Goal: Task Accomplishment & Management: Use online tool/utility

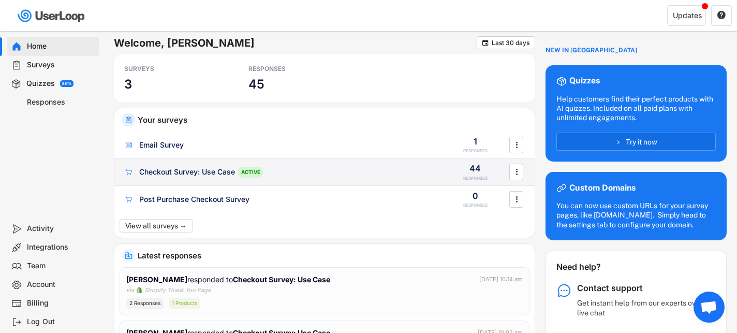
click at [297, 172] on div "Checkout Survey: Use Case ACTIVE" at bounding box center [281, 172] width 314 height 11
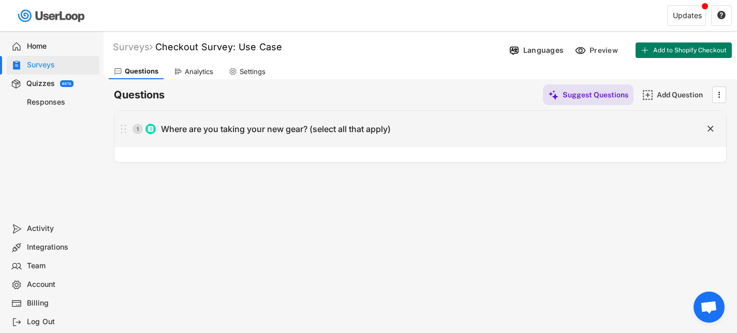
click at [340, 124] on div "Where are you taking your new gear? (select all that apply)" at bounding box center [276, 129] width 230 height 11
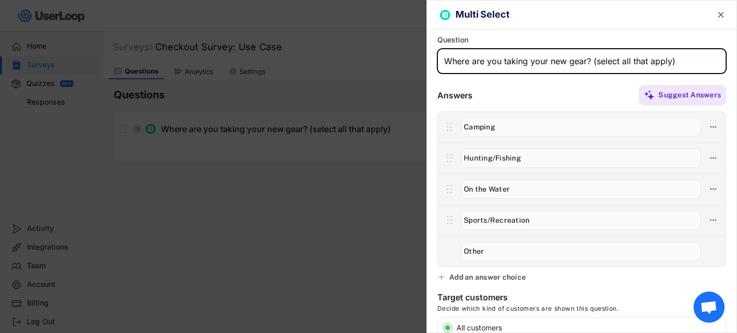
click at [350, 219] on div at bounding box center [368, 166] width 737 height 333
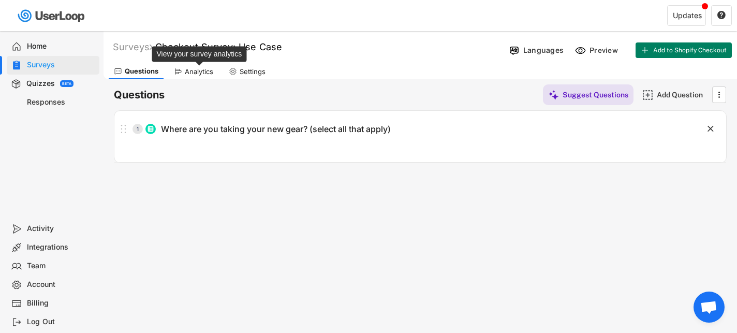
click at [190, 71] on div "Analytics" at bounding box center [199, 71] width 28 height 9
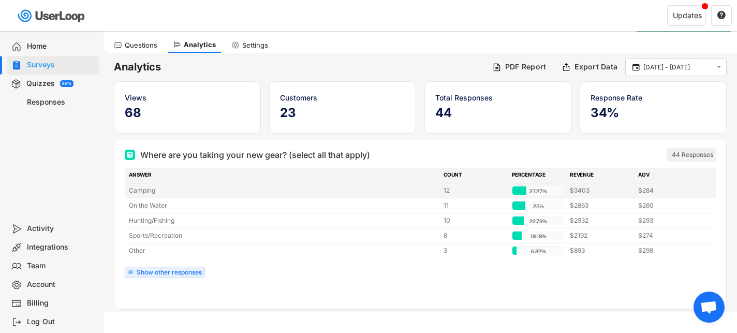
scroll to position [36, 0]
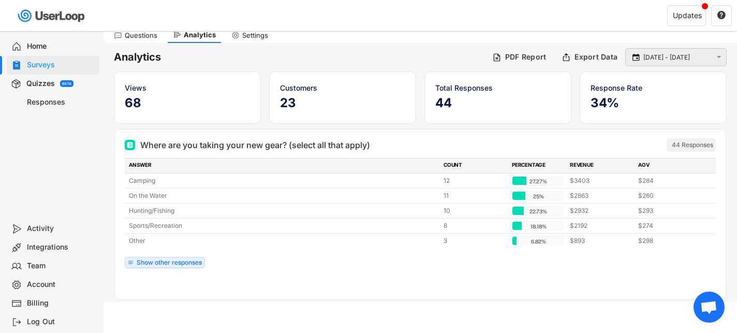
click at [675, 61] on input "[DATE] - [DATE]" at bounding box center [677, 57] width 68 height 10
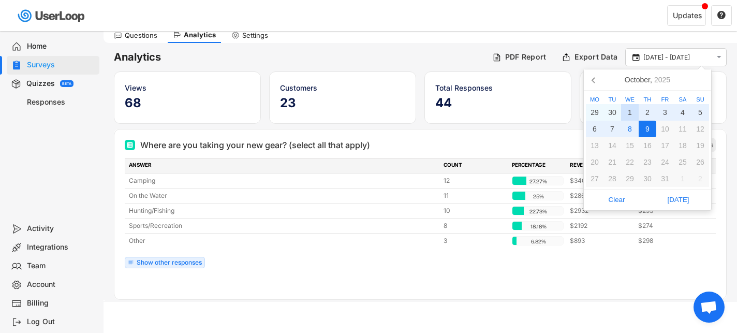
click at [630, 111] on div "1" at bounding box center [630, 112] width 18 height 17
click at [643, 129] on div "9" at bounding box center [647, 129] width 18 height 17
type input "[DATE] - [DATE]"
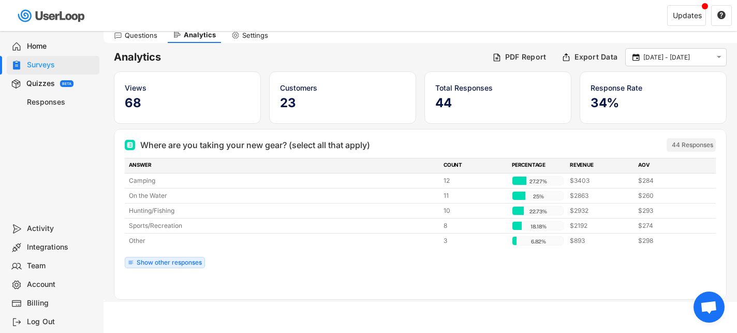
click at [59, 260] on div "Team" at bounding box center [53, 266] width 93 height 19
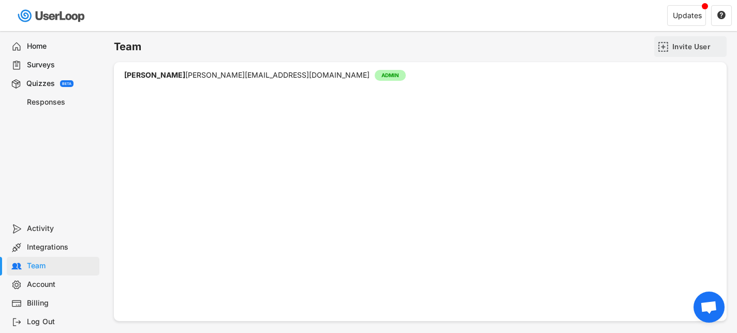
click at [666, 48] on img at bounding box center [663, 46] width 11 height 11
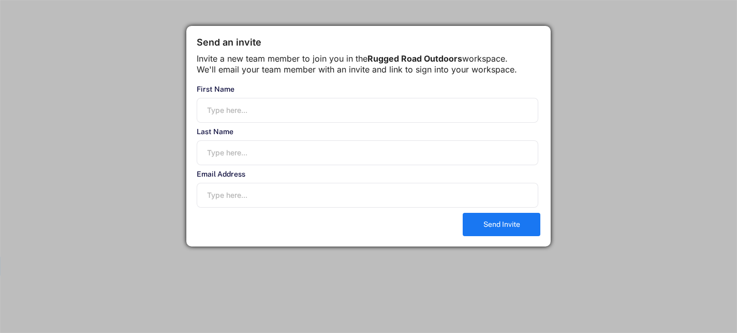
click at [610, 84] on div at bounding box center [368, 166] width 737 height 333
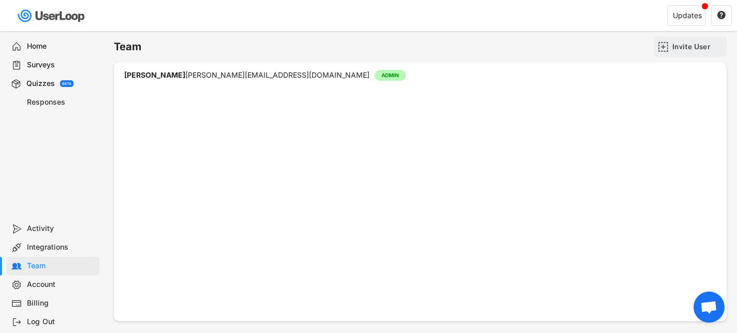
click at [670, 45] on div "Invite User" at bounding box center [690, 46] width 72 height 21
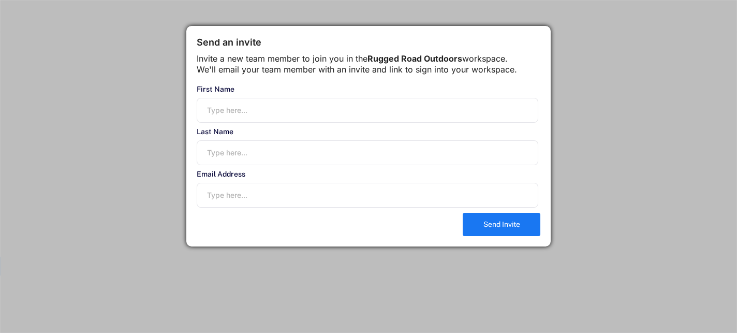
click at [572, 160] on div at bounding box center [368, 166] width 737 height 333
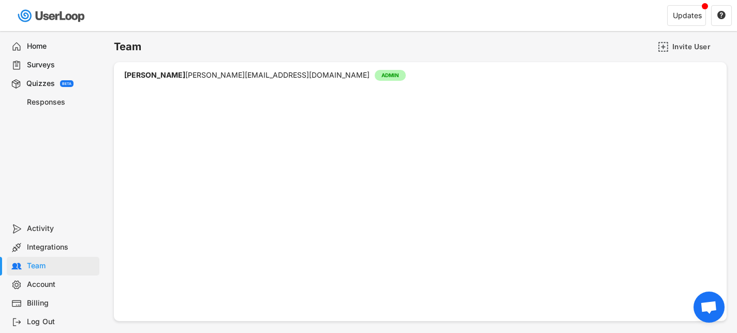
click at [46, 65] on div "Surveys" at bounding box center [61, 65] width 68 height 10
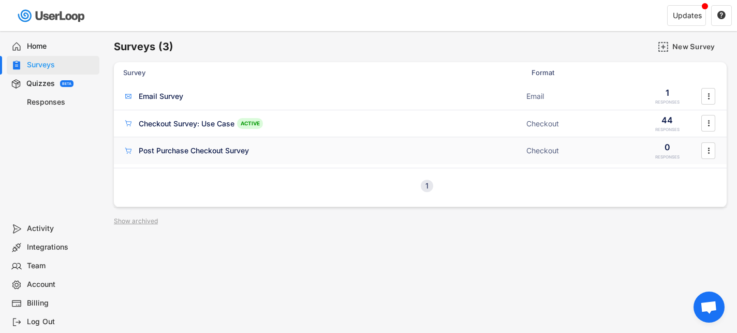
click at [706, 153] on icon "" at bounding box center [708, 151] width 10 height 16
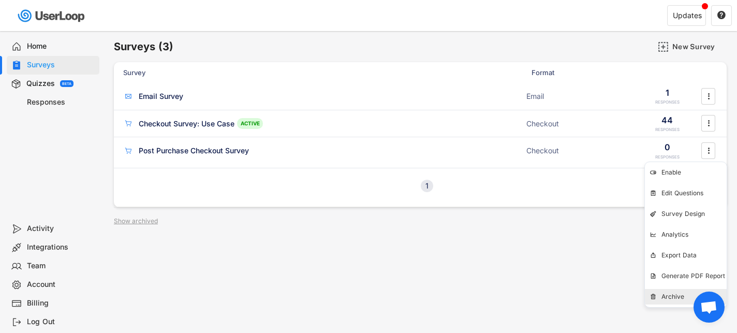
click at [667, 297] on div "Archive" at bounding box center [693, 296] width 65 height 8
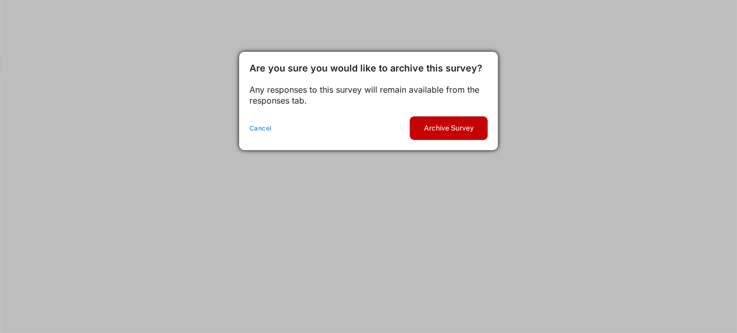
click at [446, 129] on button "Archive Survey" at bounding box center [449, 127] width 78 height 23
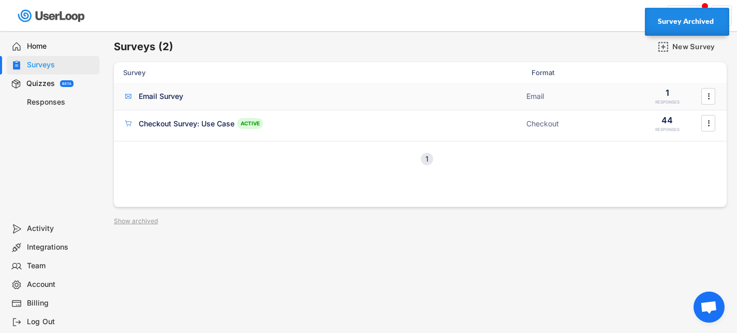
click at [166, 95] on div "Email Survey" at bounding box center [161, 96] width 44 height 10
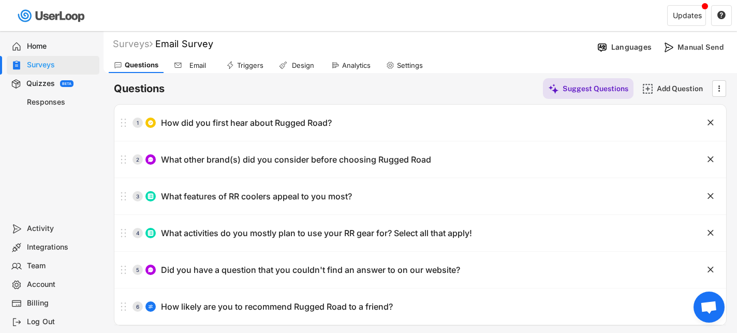
click at [341, 71] on div "Analytics" at bounding box center [351, 65] width 50 height 16
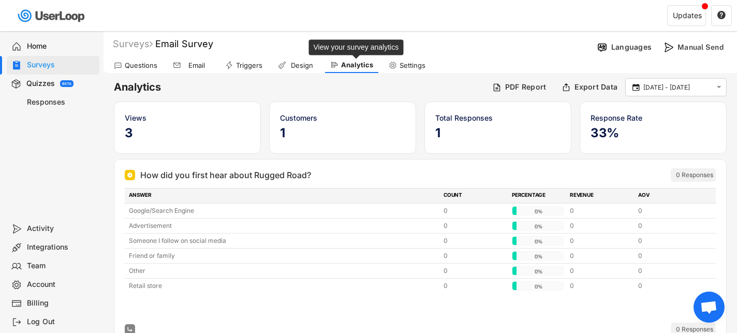
click at [341, 67] on div "Analytics" at bounding box center [357, 65] width 32 height 9
click at [177, 62] on icon at bounding box center [177, 65] width 8 height 8
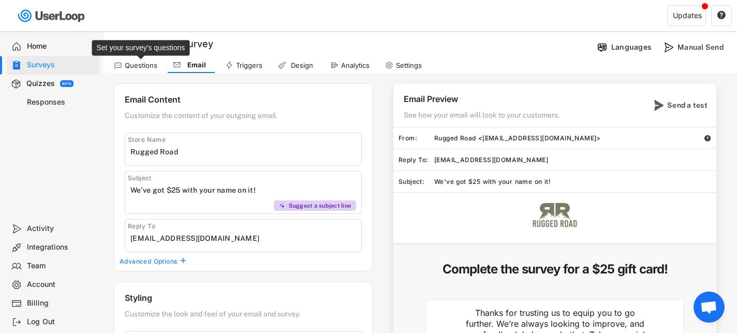
click at [140, 66] on div "Questions" at bounding box center [141, 65] width 33 height 9
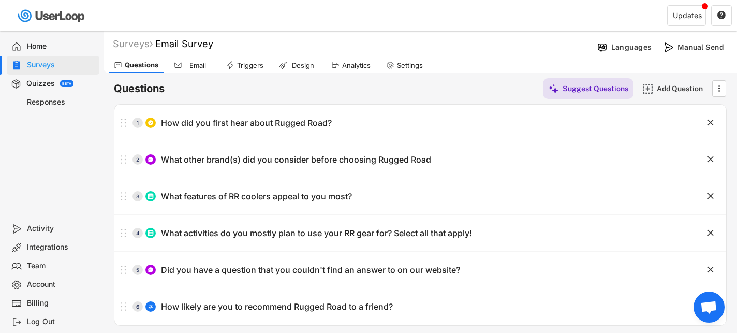
click at [49, 59] on div "Surveys" at bounding box center [53, 65] width 93 height 19
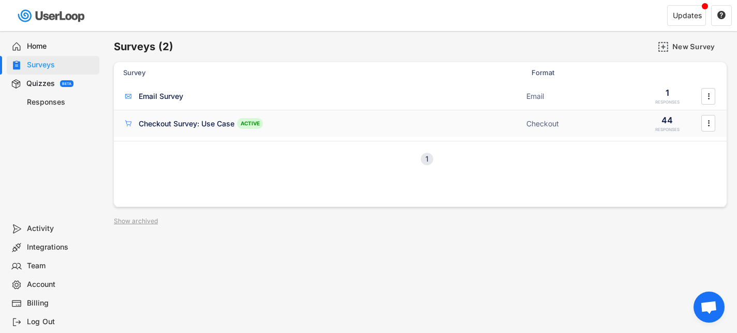
click at [204, 125] on div "Checkout Survey: Use Case" at bounding box center [187, 123] width 96 height 10
click at [202, 120] on div "Checkout Survey: Use Case" at bounding box center [187, 123] width 96 height 10
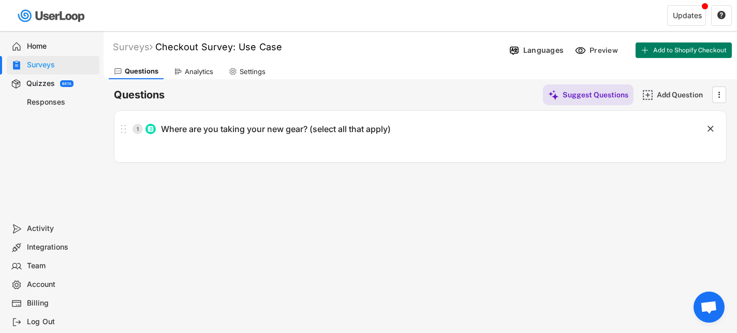
click at [201, 76] on div "Analytics" at bounding box center [194, 72] width 50 height 16
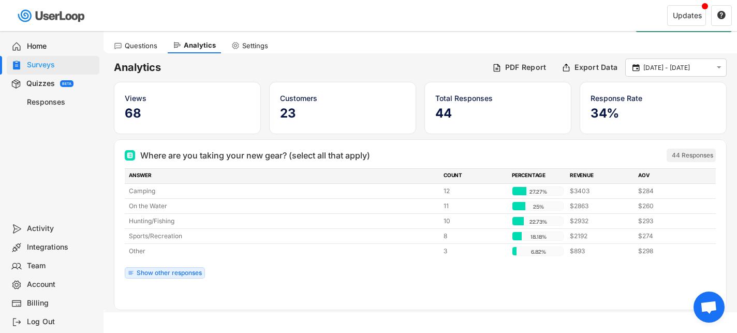
scroll to position [27, 0]
click at [183, 273] on div "Show other responses" at bounding box center [169, 272] width 65 height 6
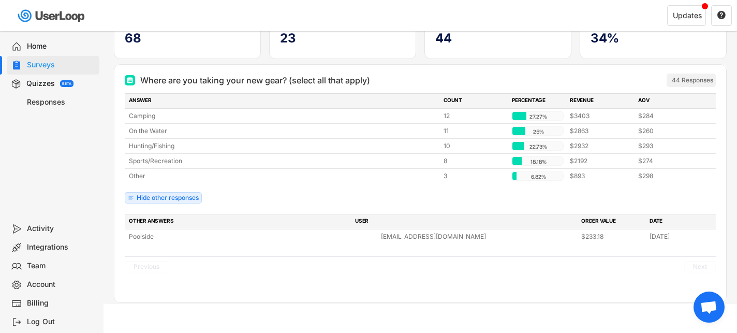
scroll to position [0, 0]
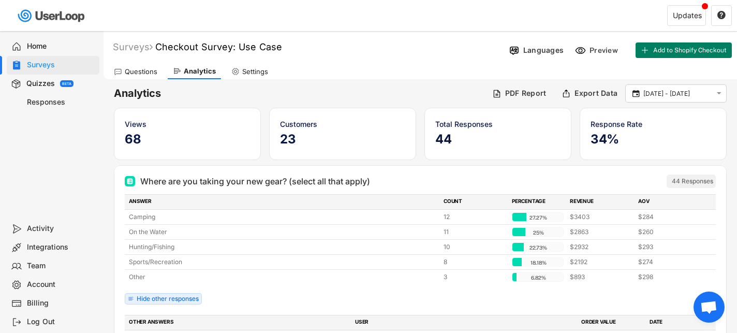
click at [43, 264] on div "Team" at bounding box center [61, 266] width 68 height 10
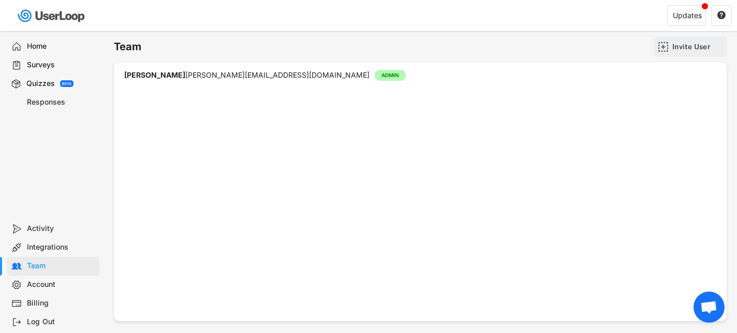
click at [675, 44] on div "Invite User" at bounding box center [698, 46] width 52 height 9
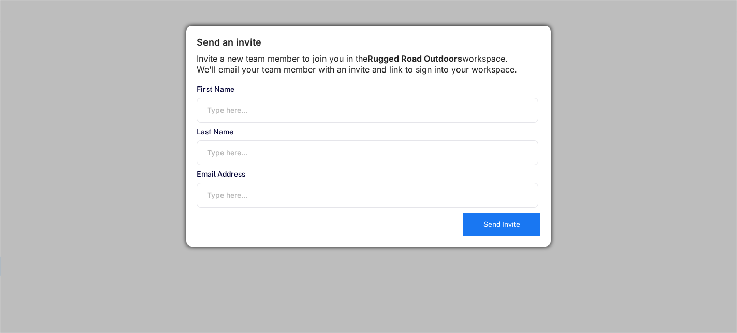
click at [355, 123] on input "input" at bounding box center [367, 110] width 341 height 25
type input "[PERSON_NAME]"
type input "Trainer"
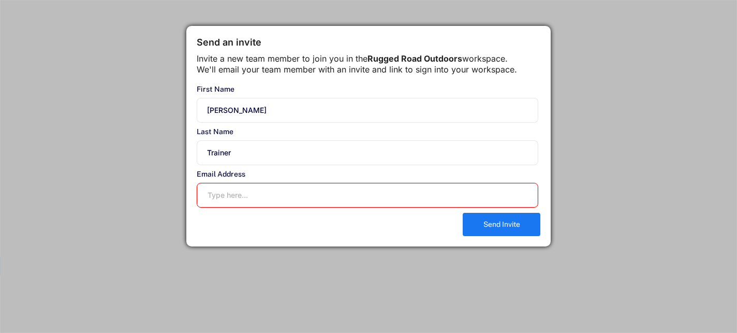
paste input "[PERSON_NAME][EMAIL_ADDRESS][DOMAIN_NAME]"
type input "[PERSON_NAME][EMAIL_ADDRESS][DOMAIN_NAME]"
click at [327, 229] on div "Send an invite Invite a new team member to join you in the Rugged Road Outdoors…" at bounding box center [368, 136] width 364 height 220
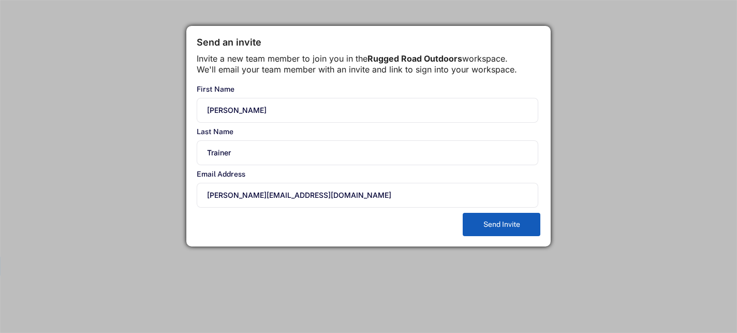
click at [496, 235] on button "Send Invite" at bounding box center [502, 224] width 78 height 23
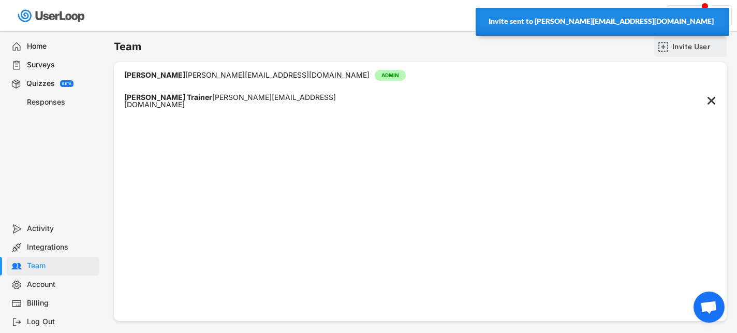
click at [662, 45] on img at bounding box center [663, 46] width 11 height 11
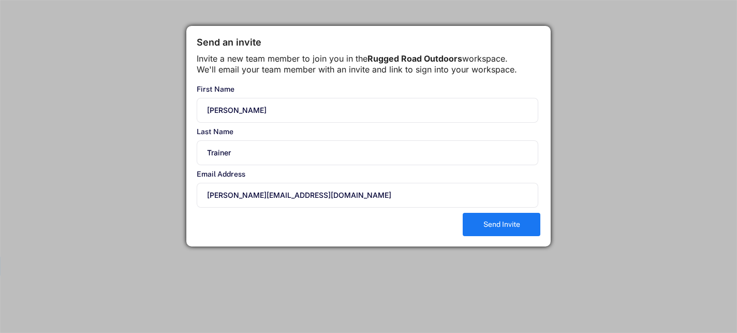
click at [316, 118] on input "input" at bounding box center [367, 110] width 341 height 25
type input "[PERSON_NAME]"
drag, startPoint x: 245, startPoint y: 163, endPoint x: 185, endPoint y: 163, distance: 60.0
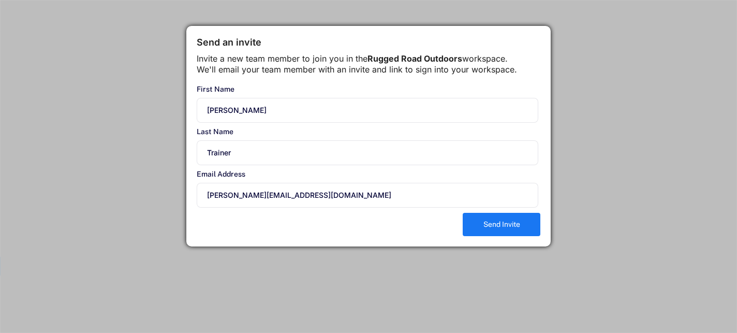
click at [185, 163] on body "Welcome, [PERSON_NAME]  Last 30 days SURVEYS 2 RESPONSES 45 Your surveys Email…" at bounding box center [368, 166] width 737 height 333
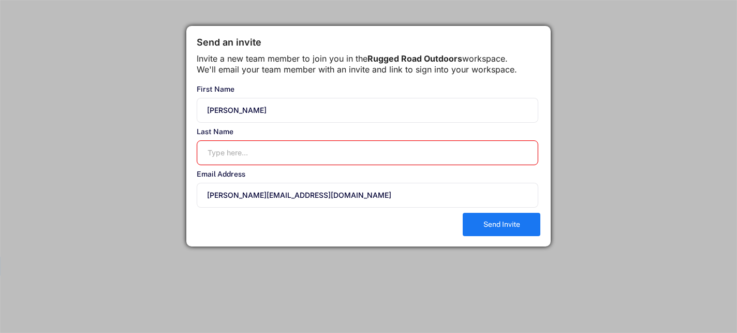
click at [233, 200] on input "[PERSON_NAME][EMAIL_ADDRESS][DOMAIN_NAME]" at bounding box center [367, 195] width 341 height 25
paste input "[PERSON_NAME]"
type input "[PERSON_NAME][EMAIL_ADDRESS][DOMAIN_NAME]"
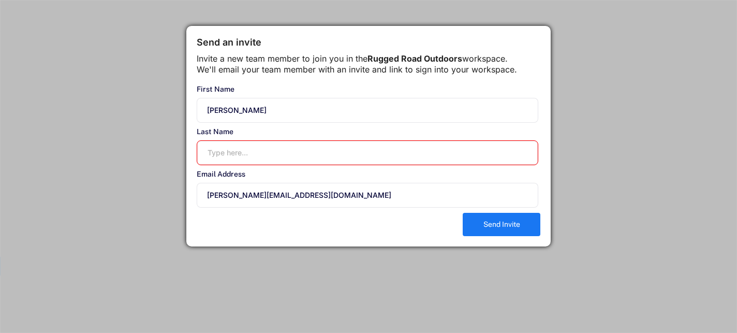
click at [358, 165] on input "input" at bounding box center [367, 152] width 341 height 25
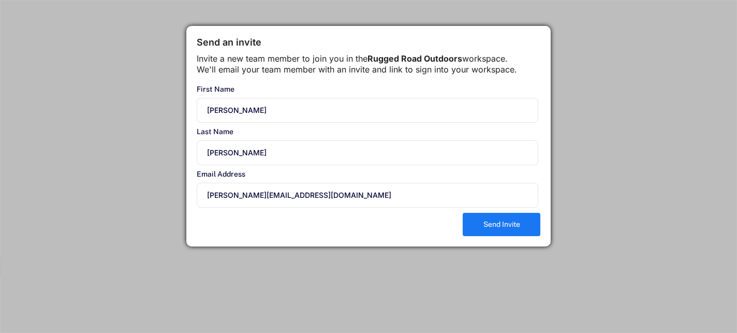
type input "[PERSON_NAME]"
click at [485, 236] on button "Send Invite" at bounding box center [502, 224] width 78 height 23
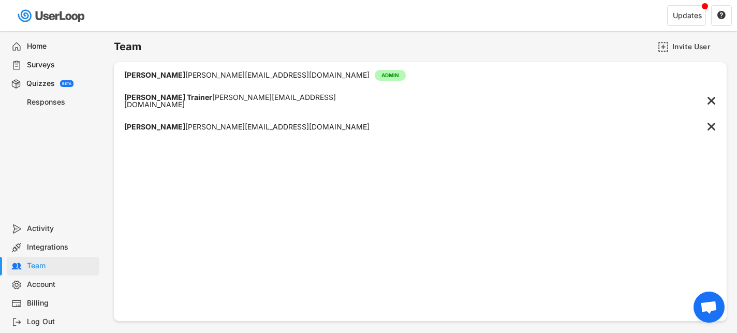
click at [53, 63] on div "Surveys" at bounding box center [61, 65] width 68 height 10
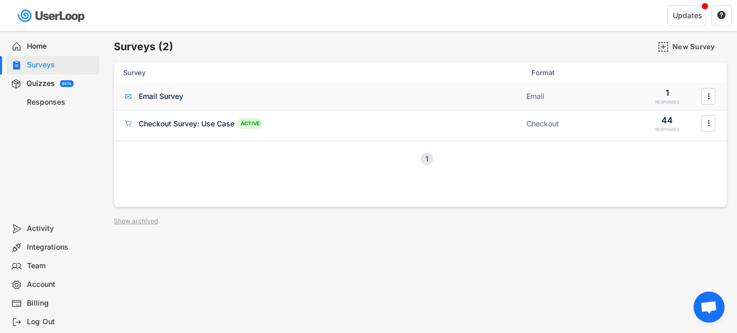
click at [165, 97] on div "Email Survey" at bounding box center [161, 96] width 44 height 10
type input "Take the Survey"
type input "Rugged Road"
type input "We've got $25 with your name on it!"
type input "[EMAIL_ADDRESS][DOMAIN_NAME]"
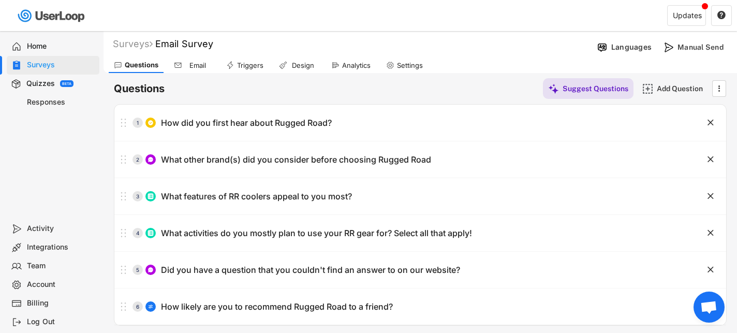
click at [192, 65] on div "Email" at bounding box center [198, 65] width 26 height 9
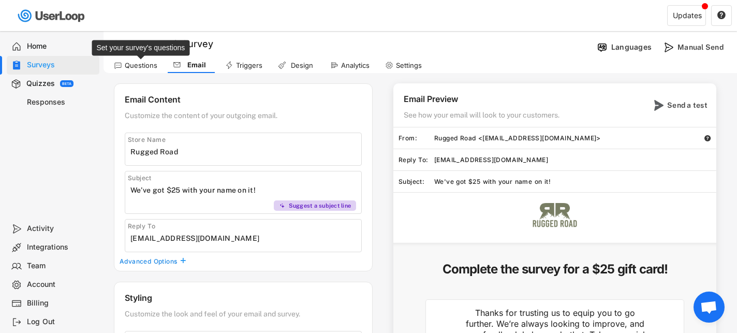
click at [137, 65] on div "Questions" at bounding box center [141, 65] width 33 height 9
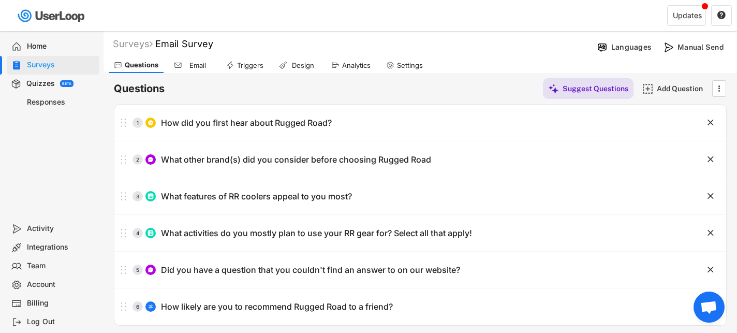
click at [49, 62] on div "Surveys" at bounding box center [61, 65] width 68 height 10
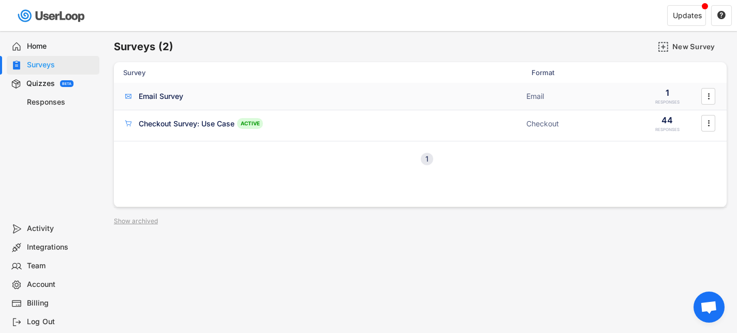
click at [165, 88] on div "Email Survey ACTIVE Email 1 RESPONSES " at bounding box center [420, 96] width 613 height 27
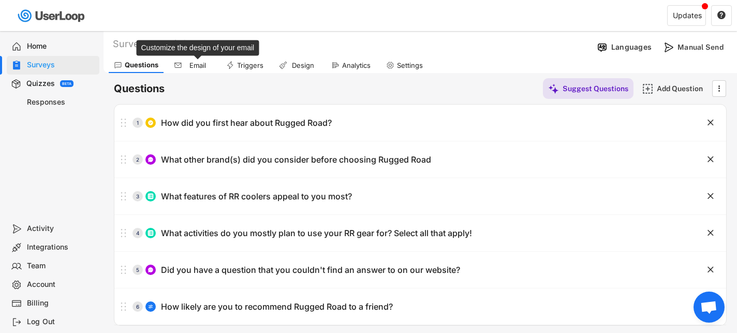
click at [201, 68] on div "Email" at bounding box center [198, 65] width 26 height 9
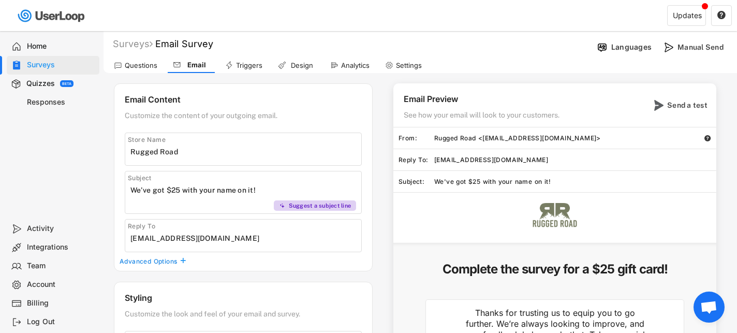
click at [297, 65] on div "Design" at bounding box center [302, 65] width 26 height 9
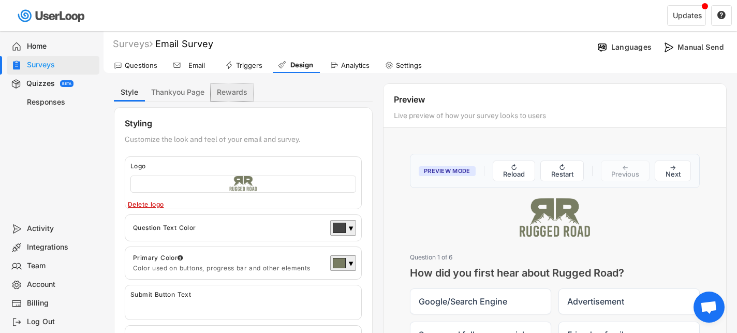
click at [239, 98] on button "Rewards" at bounding box center [232, 92] width 43 height 18
select select ""expire_in_6_months""
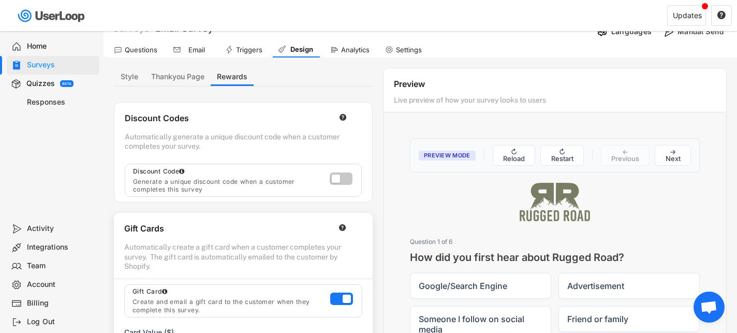
scroll to position [29, 0]
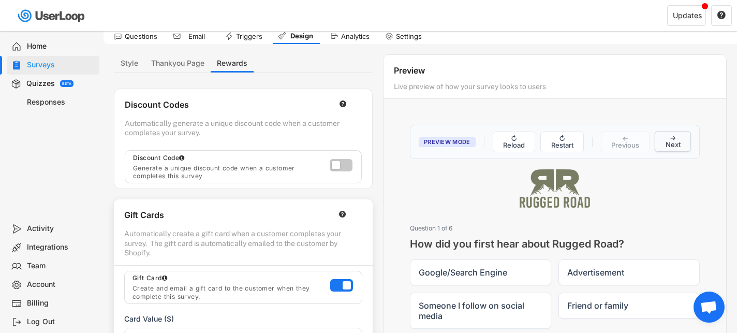
click at [677, 142] on button "→ Next" at bounding box center [672, 141] width 36 height 21
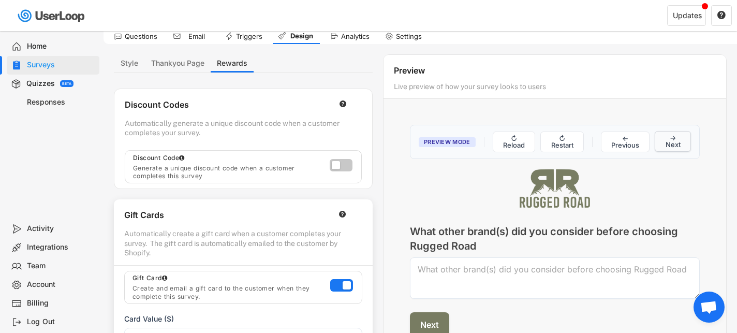
click at [677, 142] on button "→ Next" at bounding box center [672, 141] width 36 height 21
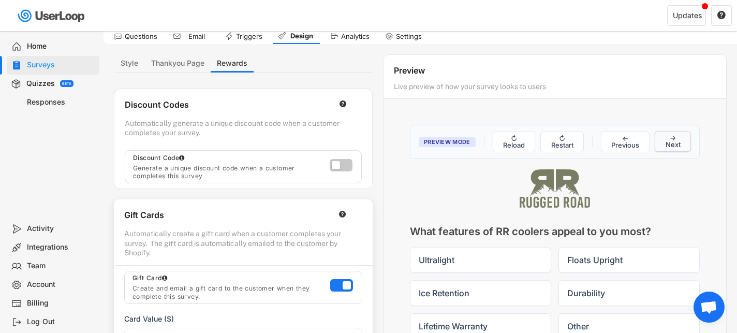
click at [677, 142] on button "→ Next" at bounding box center [672, 141] width 36 height 21
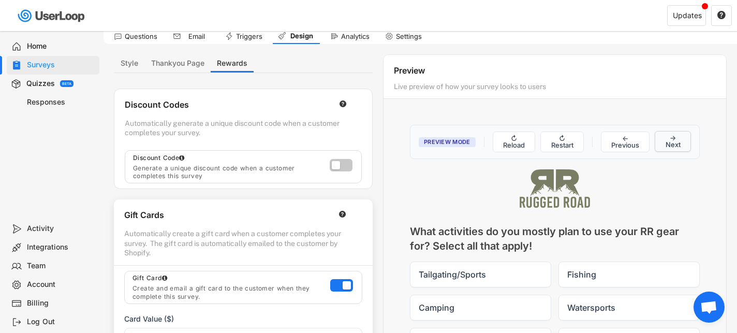
click at [677, 142] on button "→ Next" at bounding box center [672, 141] width 36 height 21
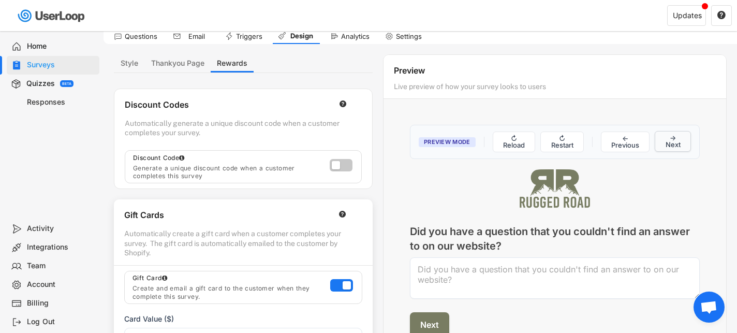
click at [677, 142] on button "→ Next" at bounding box center [672, 141] width 36 height 21
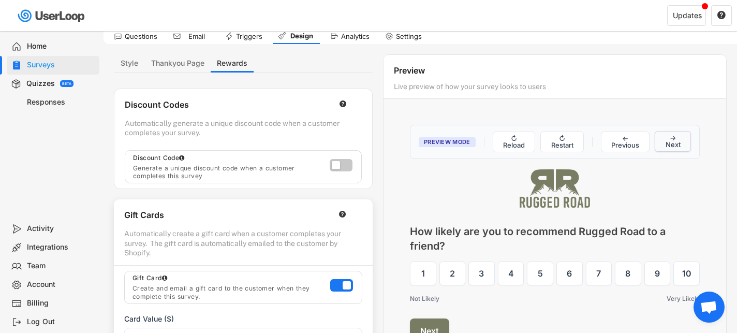
click at [677, 142] on button "→ Next" at bounding box center [672, 141] width 36 height 21
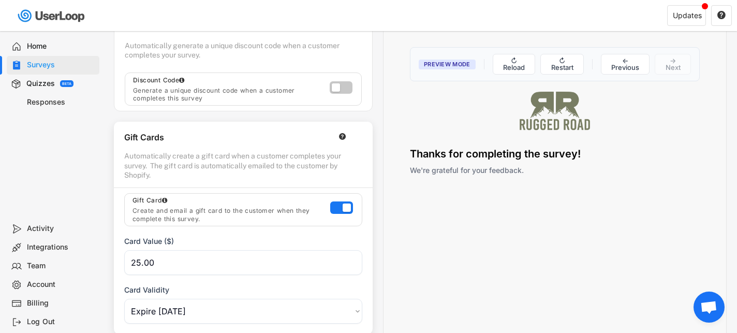
scroll to position [76, 0]
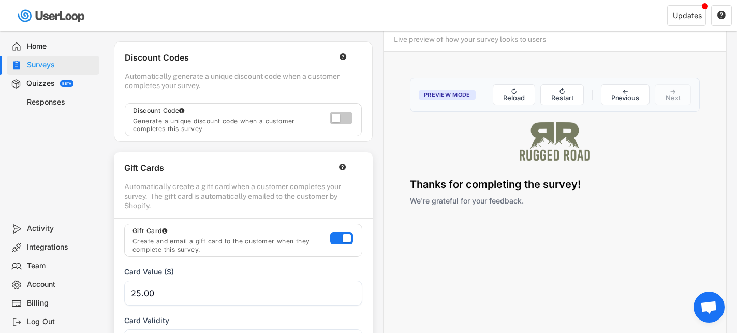
click at [461, 96] on span "Preview Mode" at bounding box center [447, 95] width 57 height 10
click at [508, 223] on div "Preview Mode ↻ Reload ↻ Restart ← Previous → Next Question 1 of 6 How did you f…" at bounding box center [554, 145] width 310 height 157
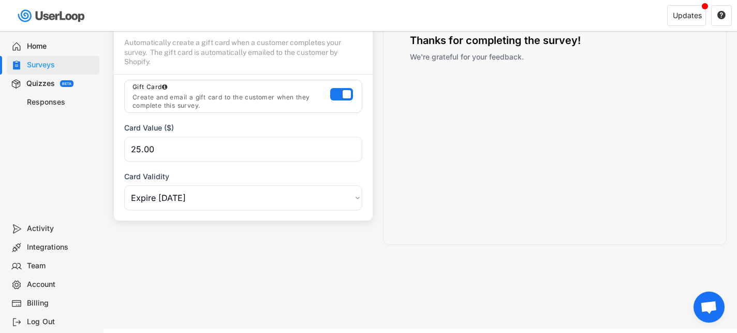
scroll to position [0, 0]
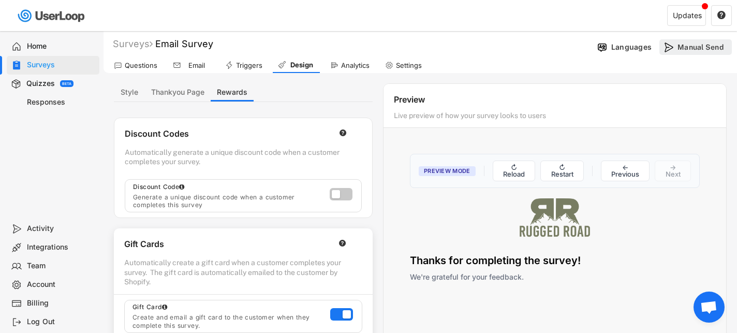
click at [673, 46] on icon at bounding box center [668, 47] width 11 height 11
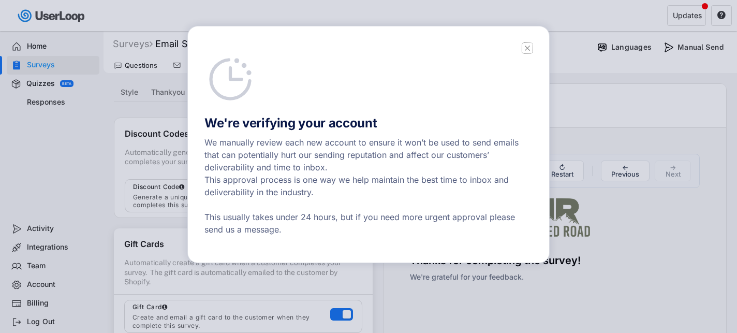
click at [527, 51] on icon at bounding box center [527, 48] width 10 height 10
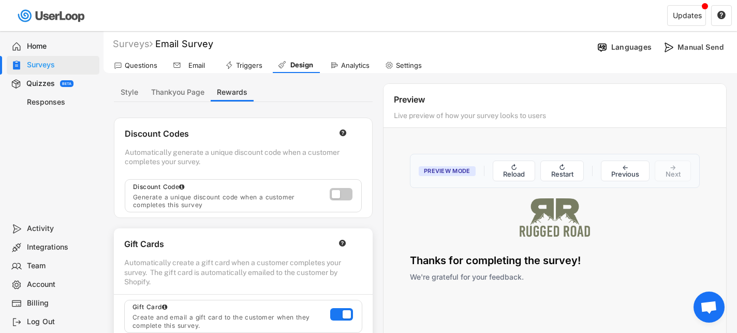
click at [118, 69] on icon at bounding box center [118, 65] width 8 height 8
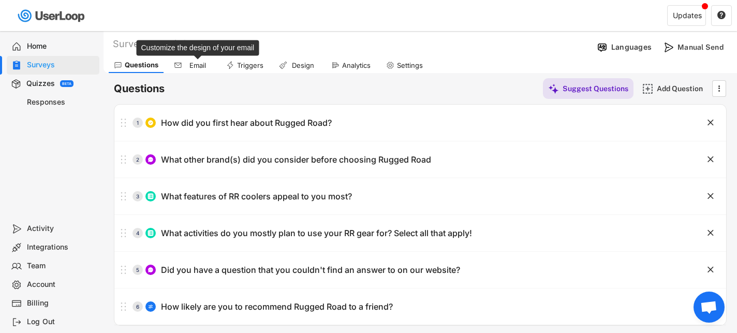
click at [197, 65] on div "Email" at bounding box center [198, 65] width 26 height 9
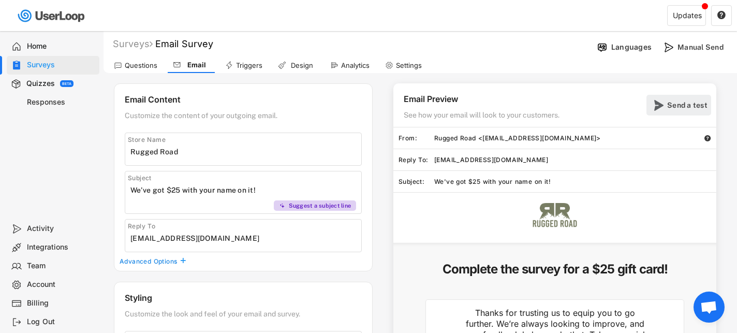
click at [661, 108] on img at bounding box center [657, 105] width 11 height 11
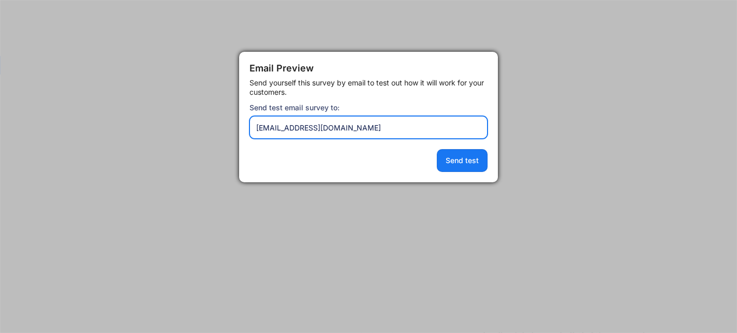
drag, startPoint x: 269, startPoint y: 128, endPoint x: 240, endPoint y: 128, distance: 28.5
click at [240, 128] on div "Email Preview Send yourself this survey by email to test out how it will work f…" at bounding box center [368, 117] width 259 height 130
type input "[PERSON_NAME][EMAIL_ADDRESS][DOMAIN_NAME]"
click at [459, 158] on button "Send test" at bounding box center [462, 160] width 51 height 23
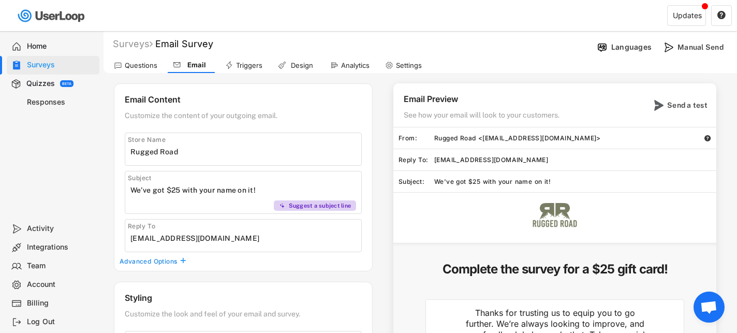
click at [306, 60] on div "Design" at bounding box center [296, 65] width 47 height 16
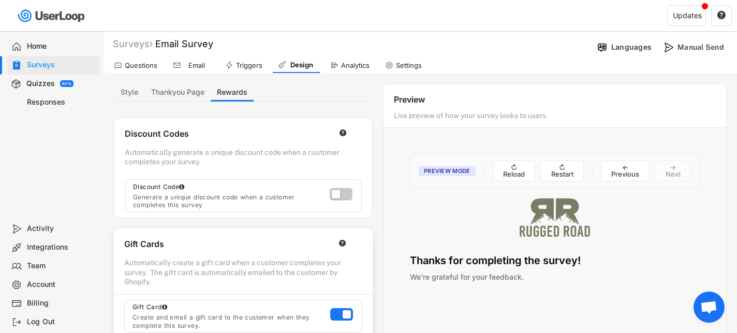
click at [483, 270] on div "Preview Mode ↻ Reload ↻ Restart ← Previous → Next Question 1 of 6 How did you f…" at bounding box center [554, 221] width 310 height 157
click at [388, 59] on div "Settings" at bounding box center [403, 65] width 47 height 16
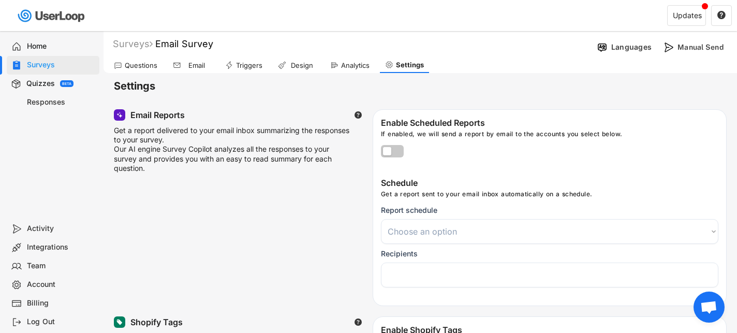
select select
click at [151, 63] on div "Questions" at bounding box center [141, 65] width 33 height 9
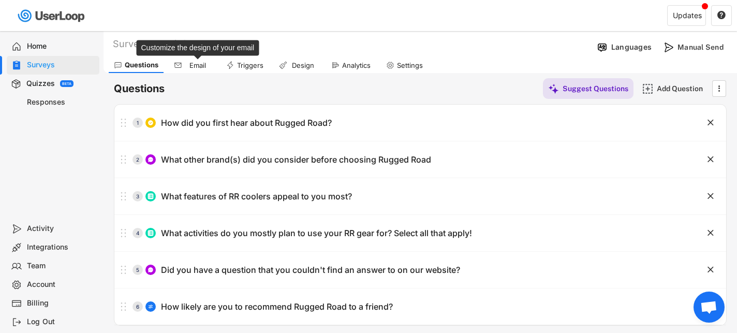
click at [197, 63] on div "Email" at bounding box center [198, 65] width 26 height 9
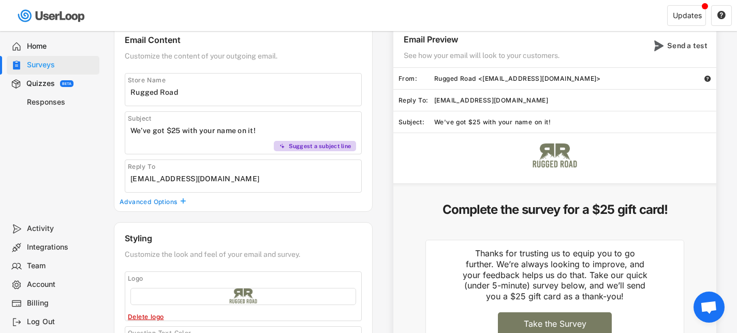
scroll to position [70, 0]
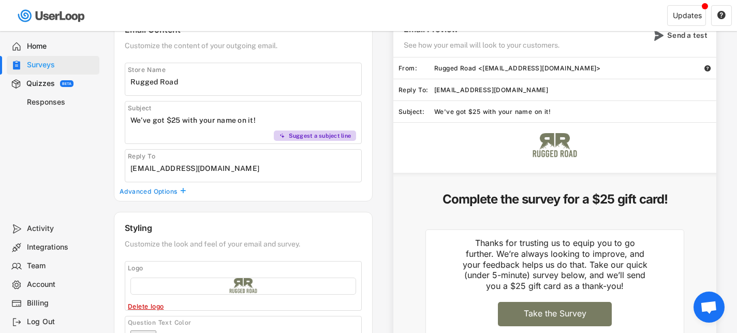
click at [177, 191] on div "Advanced Options" at bounding box center [149, 191] width 59 height 8
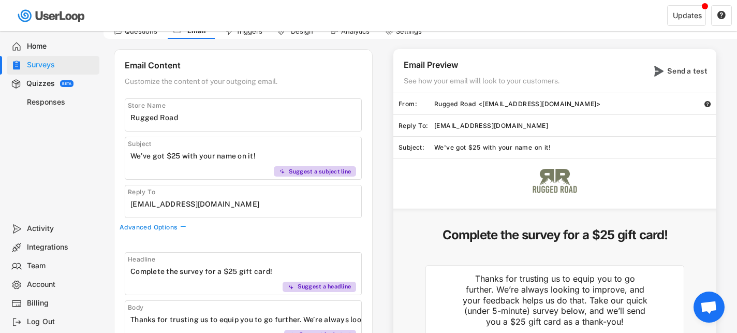
scroll to position [0, 0]
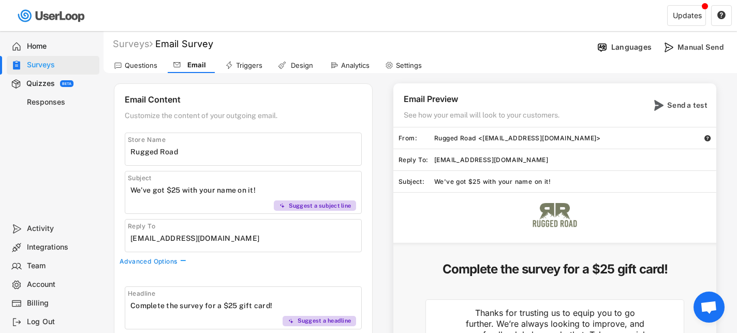
click at [253, 64] on div "Triggers" at bounding box center [249, 65] width 26 height 9
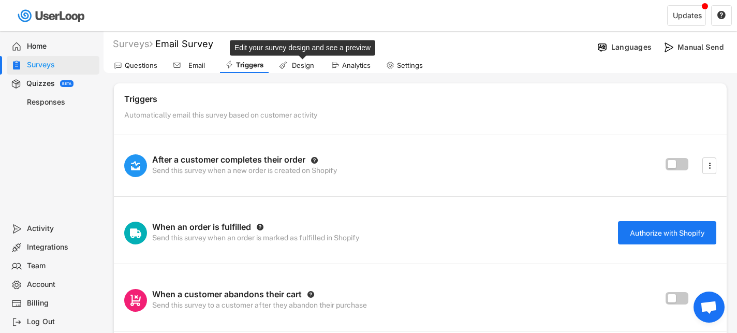
click at [301, 57] on div "Design" at bounding box center [297, 65] width 47 height 16
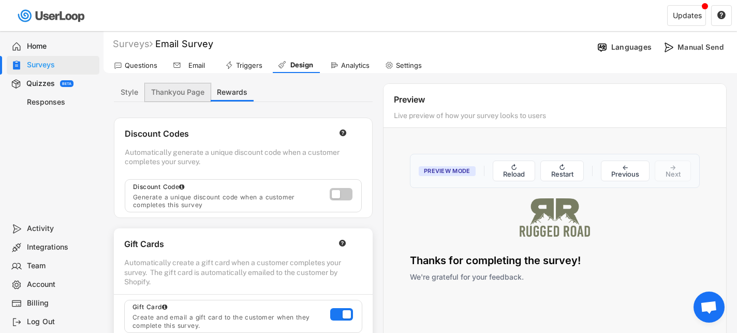
click at [177, 94] on button "Thankyou Page" at bounding box center [178, 92] width 66 height 18
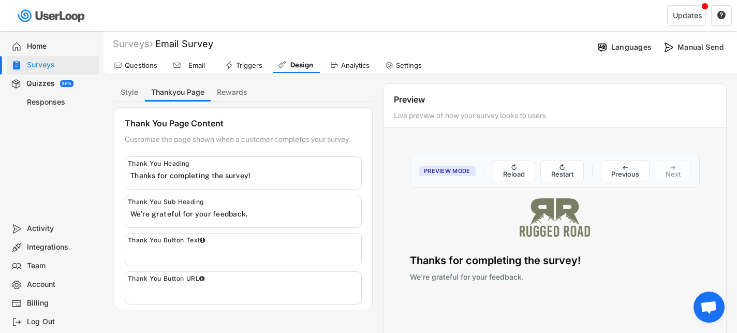
click at [259, 214] on input "input" at bounding box center [245, 214] width 231 height 16
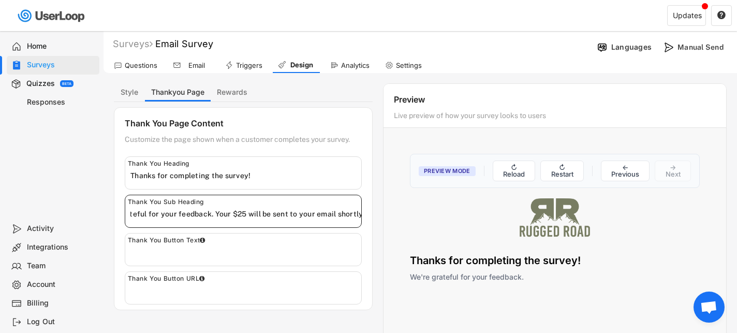
scroll to position [0, 36]
type input "We're grateful for your feedback. Your $25 will be sent to your email shortly!"
click at [388, 152] on div "Preview Mode ↻ Reload ↻ Restart ← Previous → Next Question 1 of 6 How did you f…" at bounding box center [554, 221] width 342 height 157
click at [289, 65] on div "Design" at bounding box center [302, 65] width 26 height 9
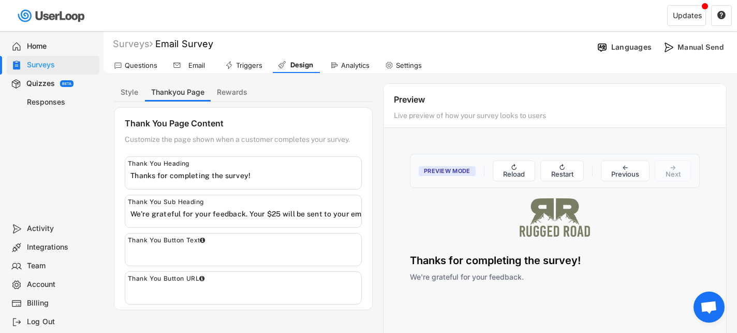
click at [282, 99] on div "Style Thankyou Page Rewards" at bounding box center [243, 92] width 259 height 19
click at [526, 175] on button "↻ Reload" at bounding box center [514, 170] width 43 height 21
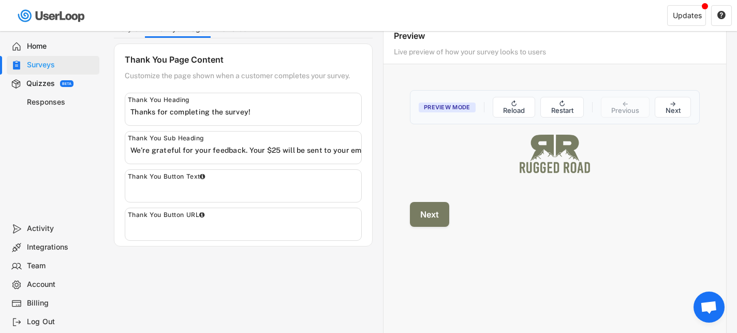
scroll to position [80, 0]
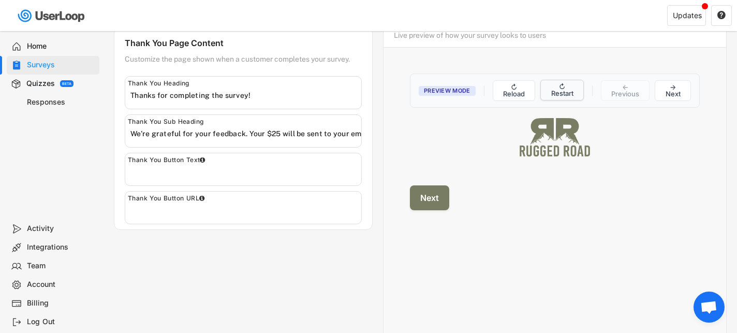
click at [560, 91] on button "↻ Restart" at bounding box center [561, 90] width 43 height 21
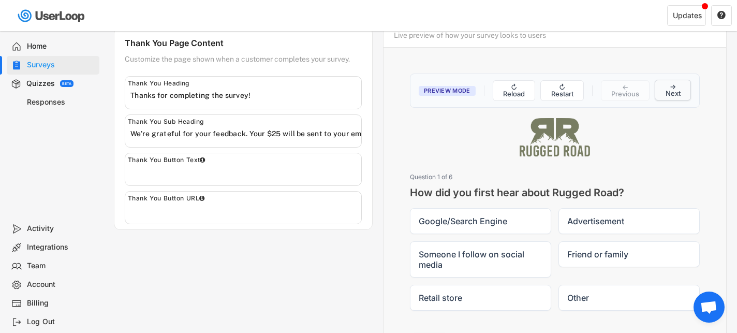
click at [665, 87] on button "→ Next" at bounding box center [672, 90] width 36 height 21
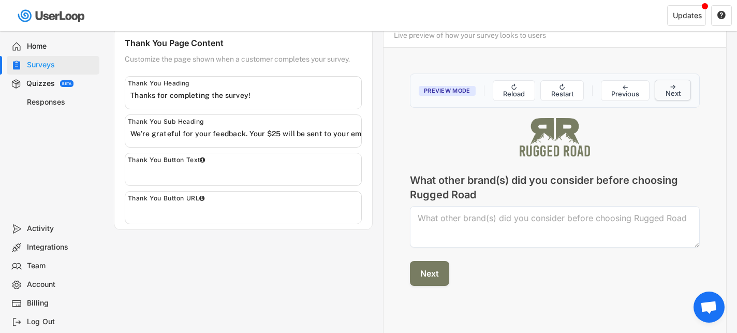
click at [665, 87] on button "→ Next" at bounding box center [672, 90] width 36 height 21
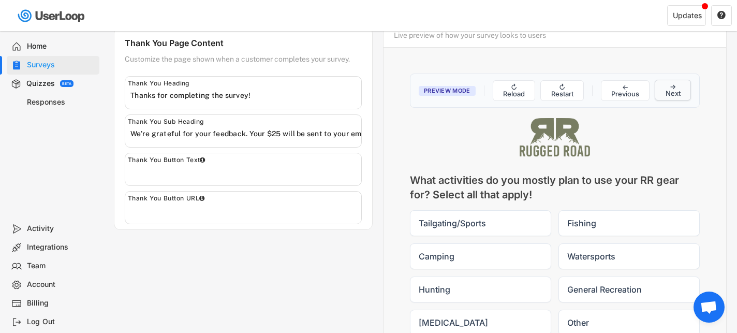
click at [665, 87] on button "→ Next" at bounding box center [672, 90] width 36 height 21
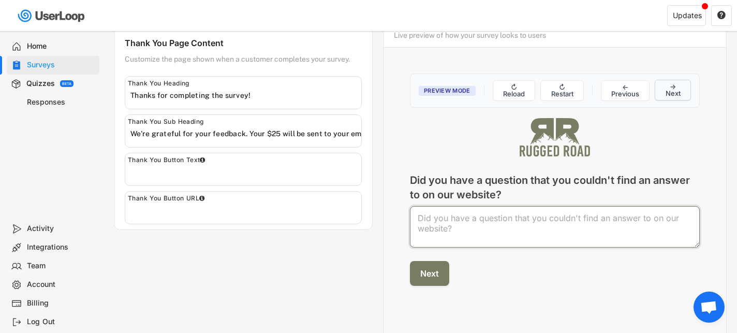
click at [665, 87] on button "→ Next" at bounding box center [672, 90] width 36 height 21
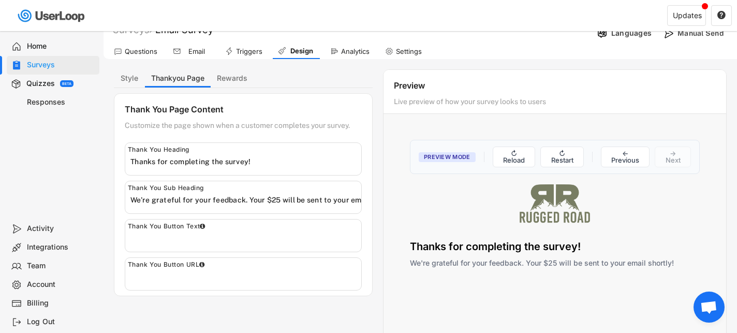
scroll to position [0, 0]
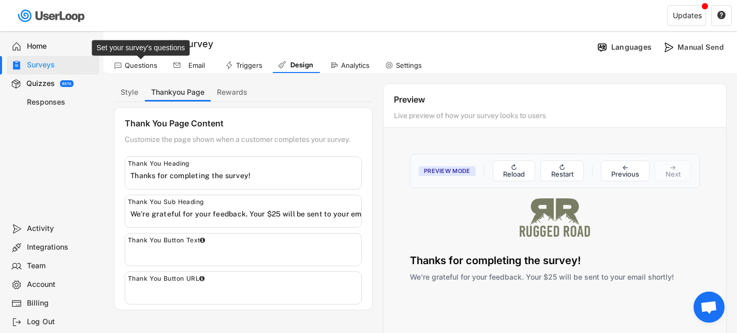
click at [131, 62] on div "Questions" at bounding box center [141, 65] width 33 height 9
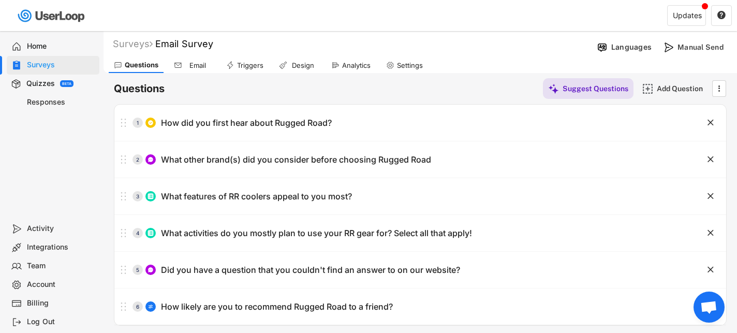
click at [196, 69] on div "Email" at bounding box center [192, 65] width 47 height 16
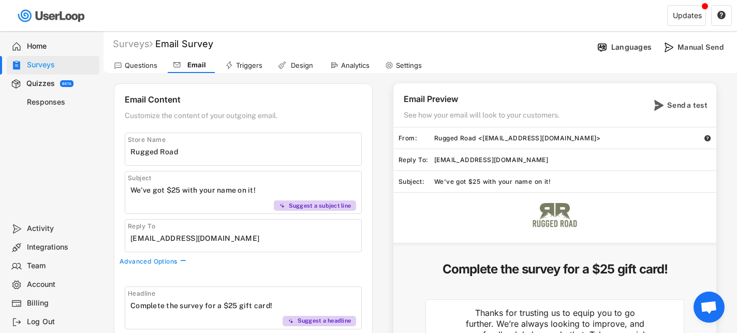
click at [248, 63] on div "Triggers" at bounding box center [249, 65] width 26 height 9
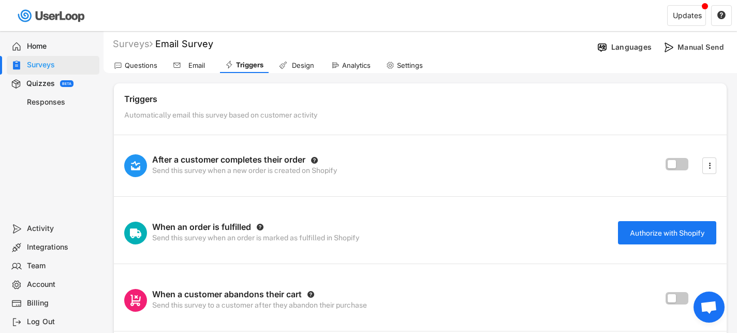
click at [142, 65] on div "Questions" at bounding box center [141, 65] width 33 height 9
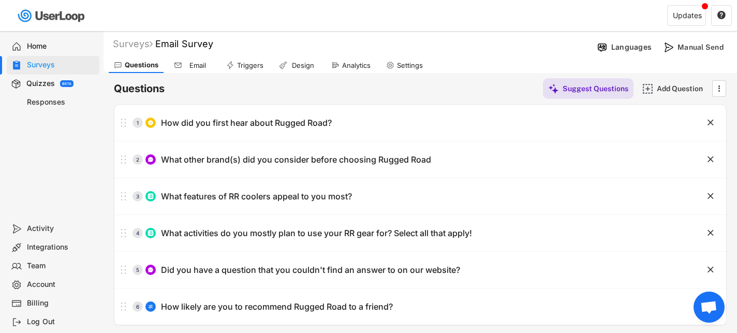
click at [196, 65] on div "Email" at bounding box center [198, 65] width 26 height 9
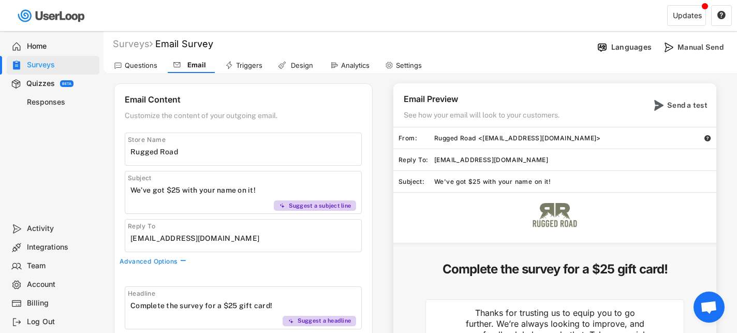
click at [250, 63] on div "Triggers" at bounding box center [249, 65] width 26 height 9
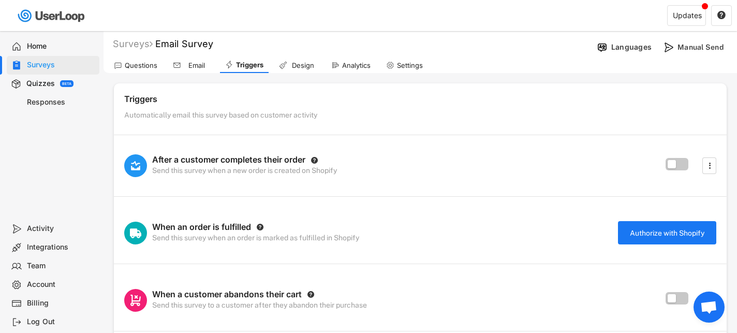
click at [133, 69] on div "Questions" at bounding box center [136, 65] width 54 height 16
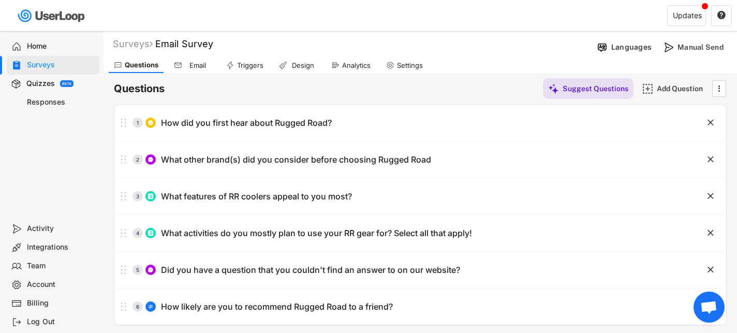
click at [247, 66] on div "Triggers" at bounding box center [250, 65] width 26 height 9
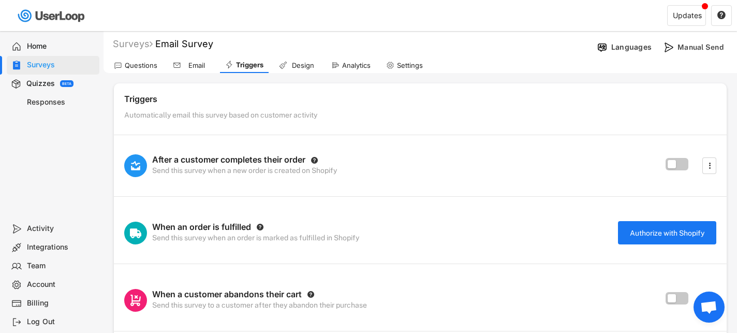
click at [196, 66] on div "Email" at bounding box center [197, 65] width 26 height 9
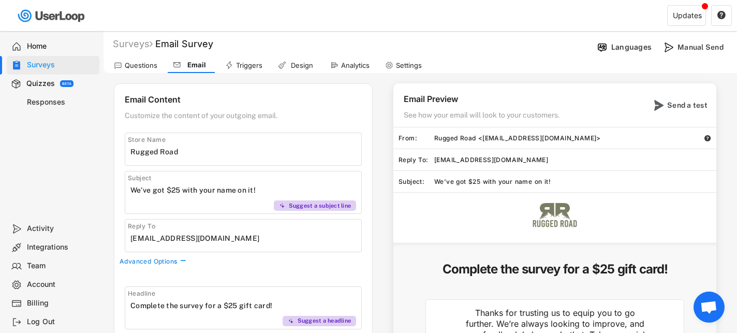
click at [237, 64] on div "Triggers" at bounding box center [249, 65] width 26 height 9
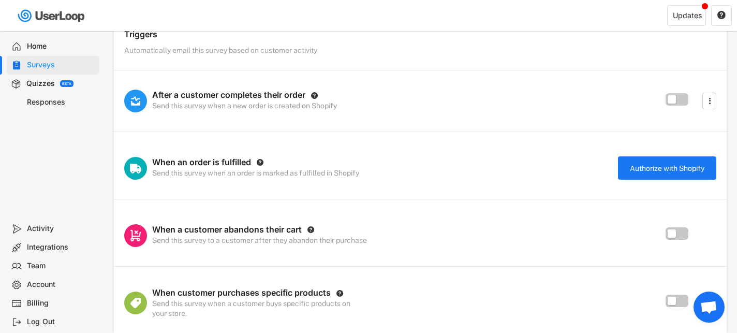
scroll to position [107, 0]
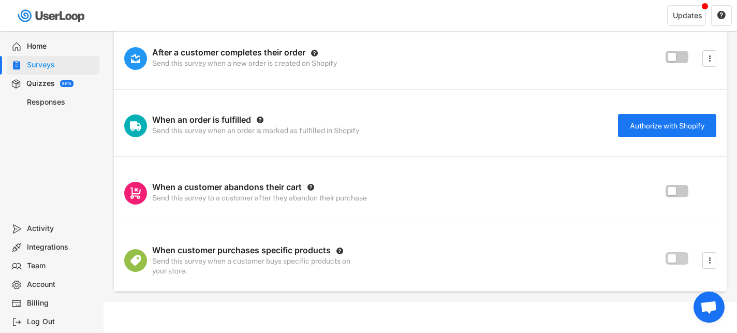
click at [680, 257] on label at bounding box center [674, 255] width 23 height 12
click at [0, 0] on input "checkbox" at bounding box center [0, 0] width 0 height 0
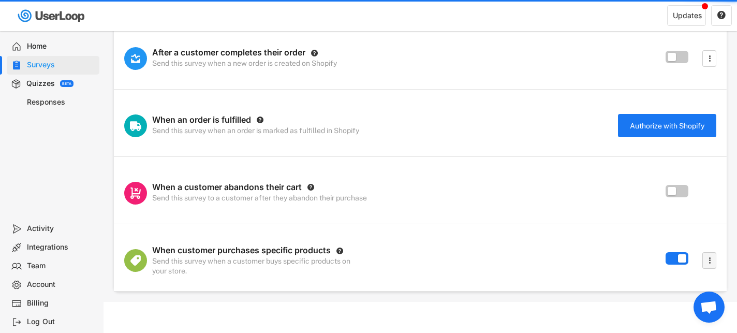
click at [707, 262] on icon "" at bounding box center [709, 260] width 10 height 16
select select ""immediately""
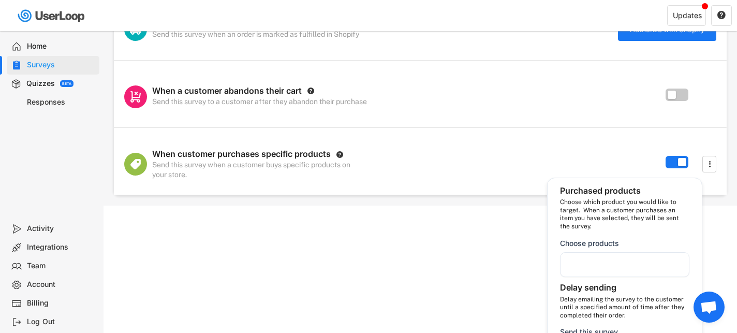
scroll to position [209, 0]
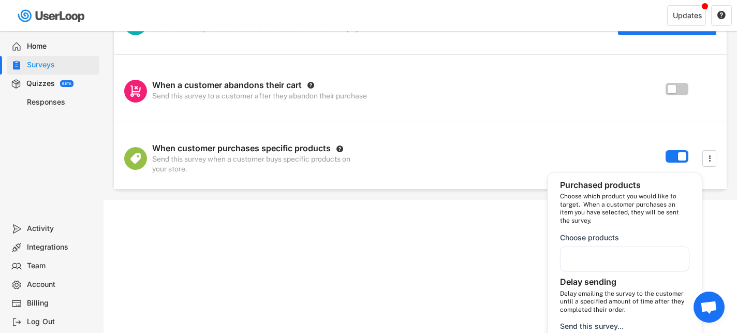
select select "1348695171700984260__LOOKUP__OuterStringified::{"_class":"StaticObject","data":…"
click at [569, 258] on li "× Anchor" at bounding box center [587, 258] width 41 height 12
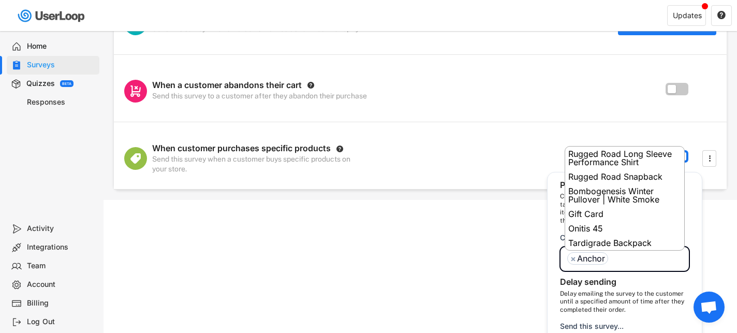
scroll to position [1146, 0]
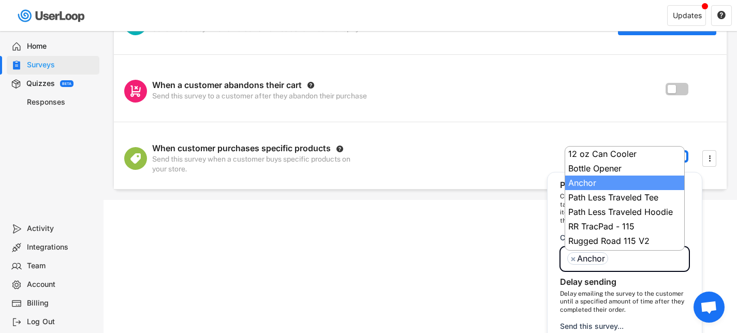
click at [571, 258] on span "×" at bounding box center [573, 258] width 6 height 8
select select
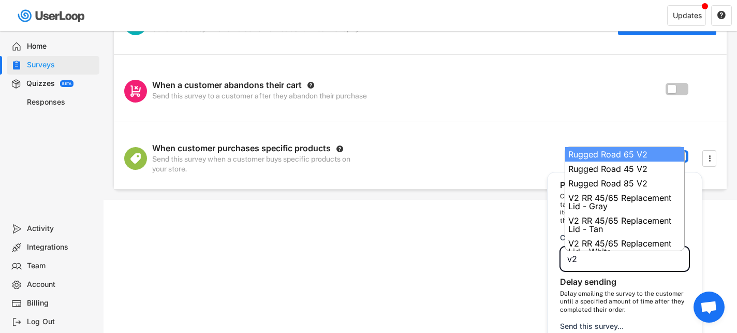
type input "v2"
select select "5856845036261892161__LOREMI__DolorSitametcons::{"_adipi":"ElitseDdoeiu","temp":…"
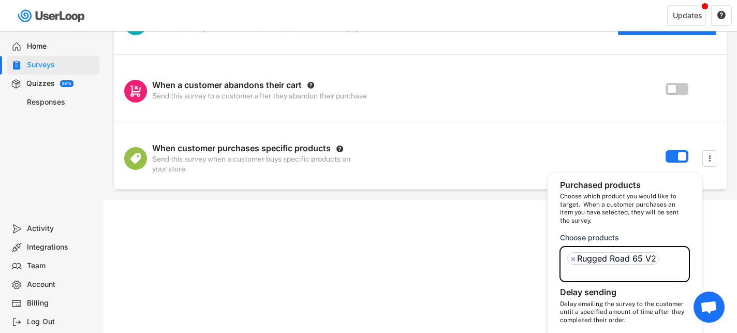
select select "5856845036261892161__LOREMI__DolorSitametcons::{"_adipi":"ElitseDdoeiu","temp":…"
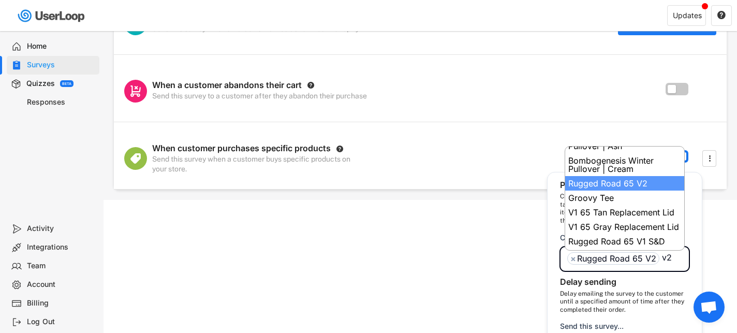
scroll to position [0, 0]
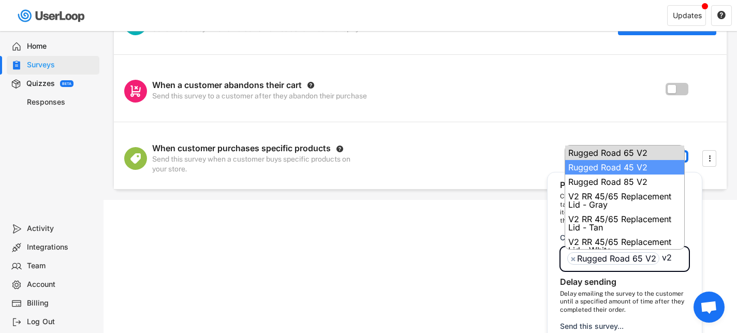
type input "v2"
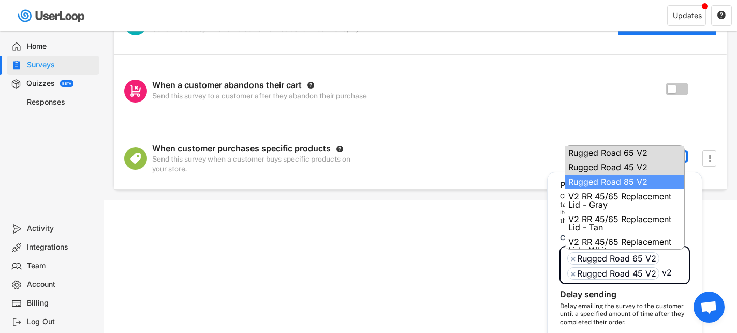
type input "v2"
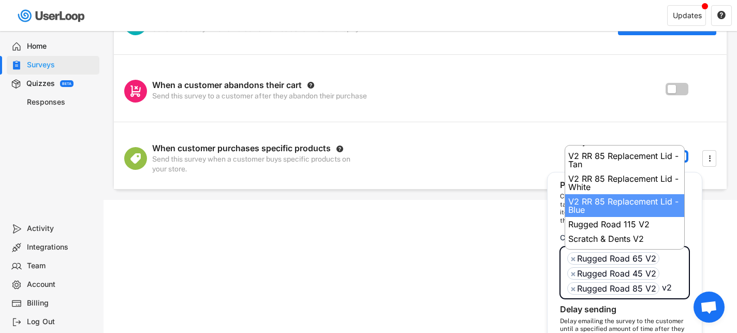
scroll to position [183, 0]
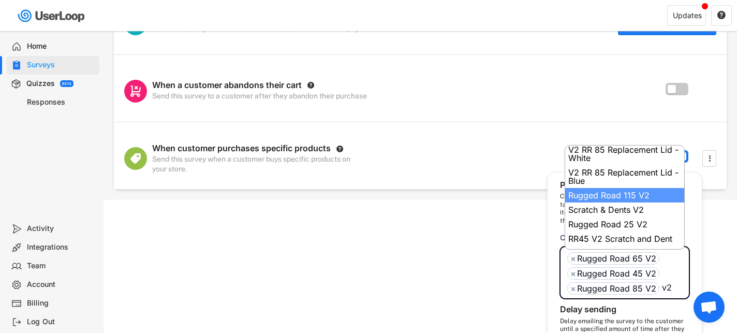
type input "v2"
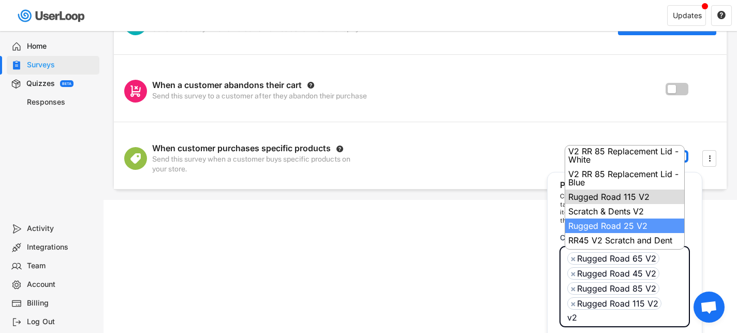
scroll to position [193, 0]
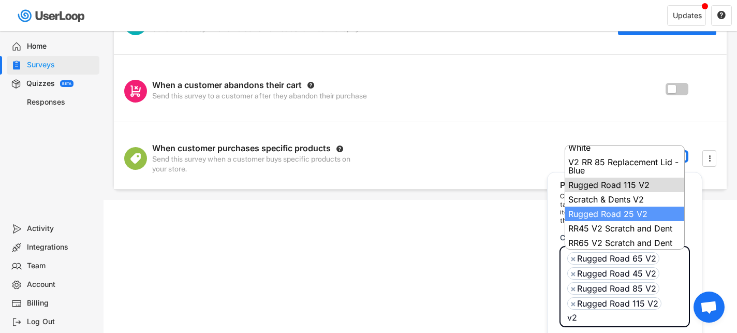
type input "v2"
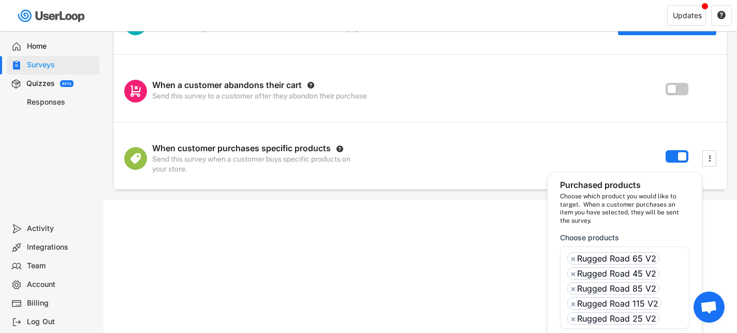
scroll to position [302, 0]
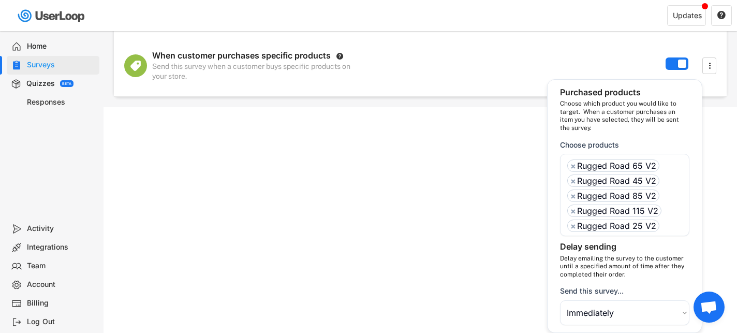
click at [593, 317] on select "Choose an option Immediately in 1 hour in 6 hours [DATE] [DATE] [DATE] [DATE] […" at bounding box center [624, 312] width 129 height 25
click at [586, 314] on select "Choose an option Immediately in 1 hour in 6 hours [DATE] [DATE] [DATE] [DATE] […" at bounding box center [624, 312] width 129 height 25
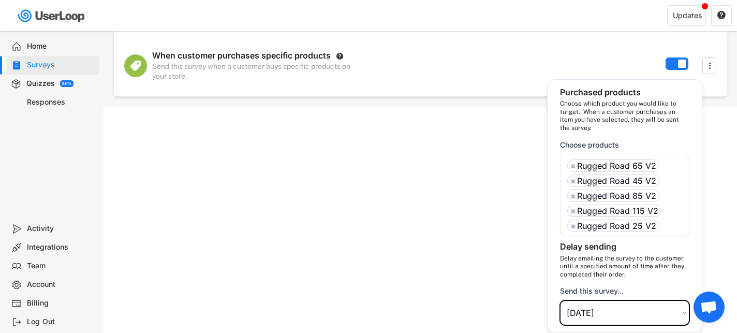
click at [560, 300] on select "Choose an option Immediately in 1 hour in 6 hours [DATE] [DATE] [DATE] [DATE] […" at bounding box center [624, 312] width 129 height 25
click at [595, 318] on select "Choose an option Immediately in 1 hour in 6 hours [DATE] [DATE] [DATE] [DATE] […" at bounding box center [624, 312] width 129 height 25
click at [560, 300] on select "Choose an option Immediately in 1 hour in 6 hours [DATE] [DATE] [DATE] [DATE] […" at bounding box center [624, 312] width 129 height 25
click at [591, 306] on select "Choose an option Immediately in 1 hour in 6 hours [DATE] [DATE] [DATE] [DATE] […" at bounding box center [624, 312] width 129 height 25
select select ""in_10_days""
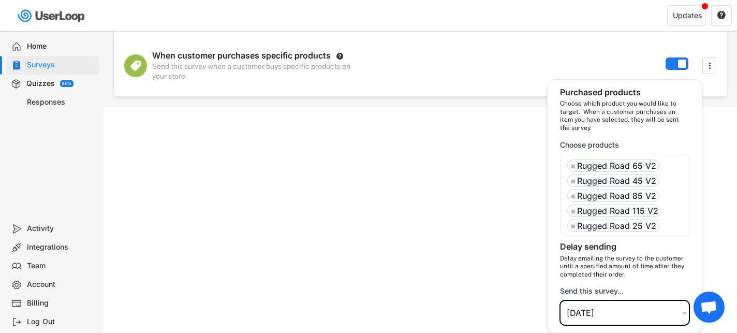
click at [560, 300] on select "Choose an option Immediately in 1 hour in 6 hours [DATE] [DATE] [DATE] [DATE] […" at bounding box center [624, 312] width 129 height 25
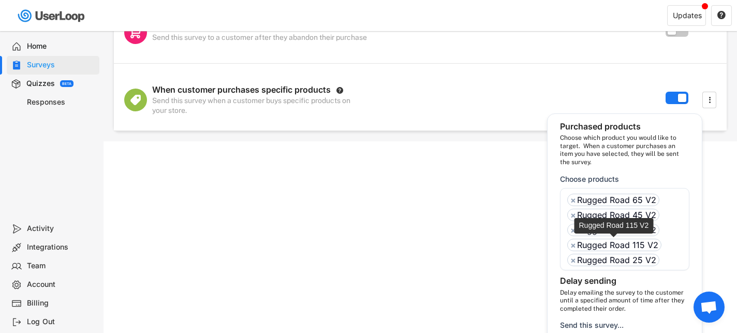
scroll to position [197, 0]
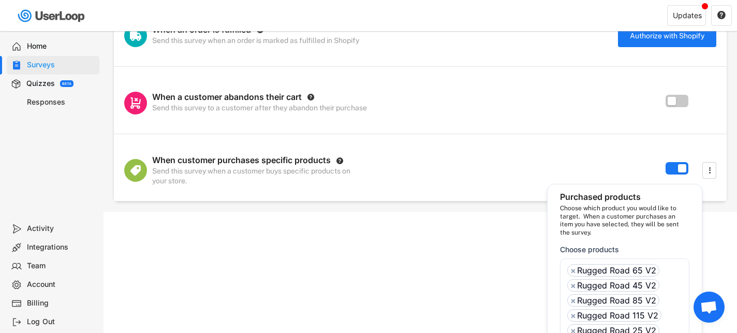
click at [514, 207] on div "missing element Triggers Automatically email this survey based on customer acti…" at bounding box center [420, 44] width 613 height 336
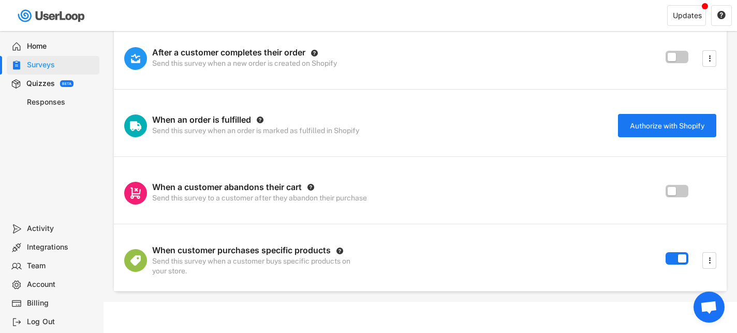
click at [708, 257] on icon "" at bounding box center [709, 260] width 10 height 16
select select "5856845036261892161__LOREMI__DolorSitametcons::{"_adipi":"ElitseDdoeiu","temp":…"
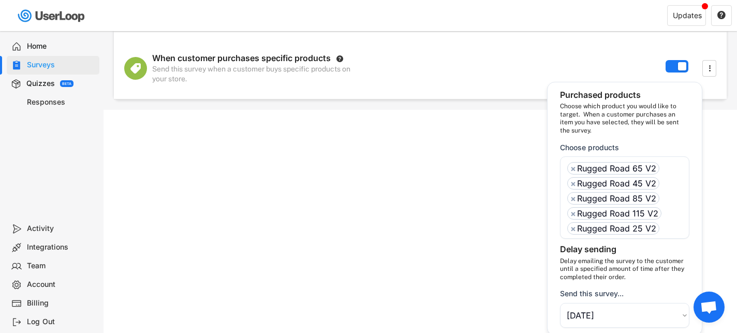
scroll to position [302, 0]
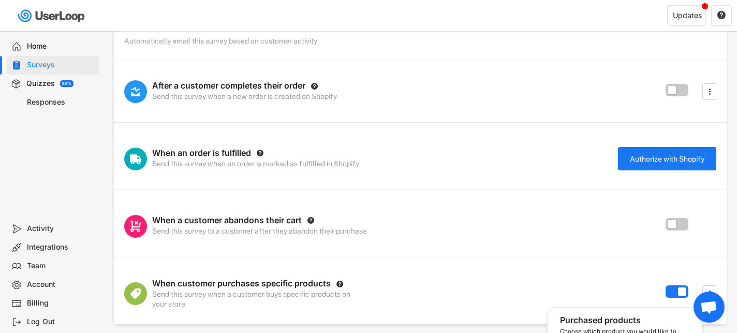
scroll to position [0, 0]
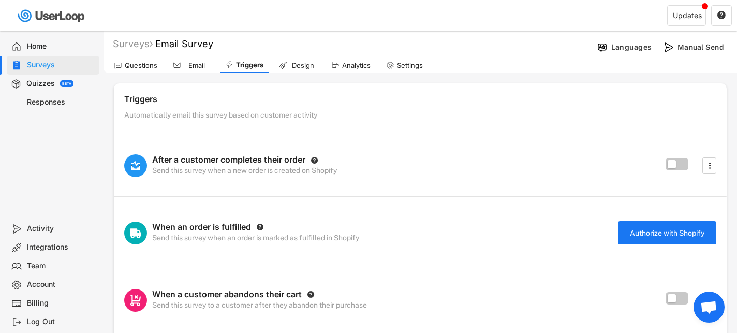
click at [570, 86] on div "Triggers Automatically email this survey based on customer activity" at bounding box center [420, 106] width 613 height 46
click at [301, 68] on div "Design" at bounding box center [303, 65] width 26 height 9
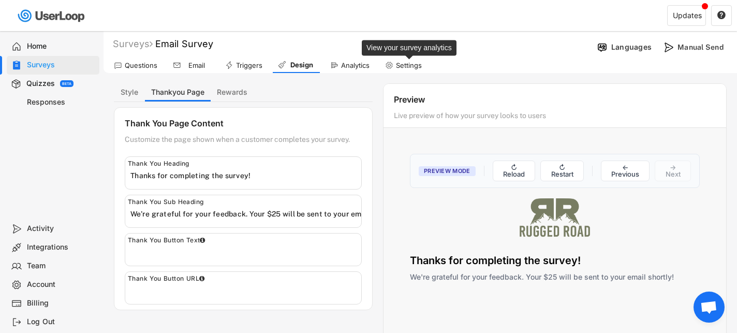
click at [409, 64] on div "Settings" at bounding box center [409, 65] width 26 height 9
select select
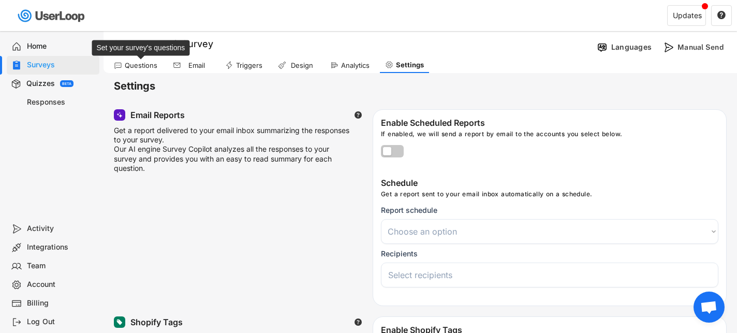
click at [146, 65] on div "Questions" at bounding box center [141, 65] width 33 height 9
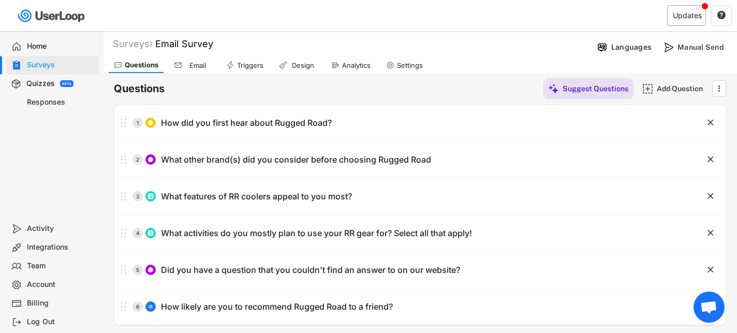
click at [697, 17] on div "Updates" at bounding box center [687, 15] width 29 height 7
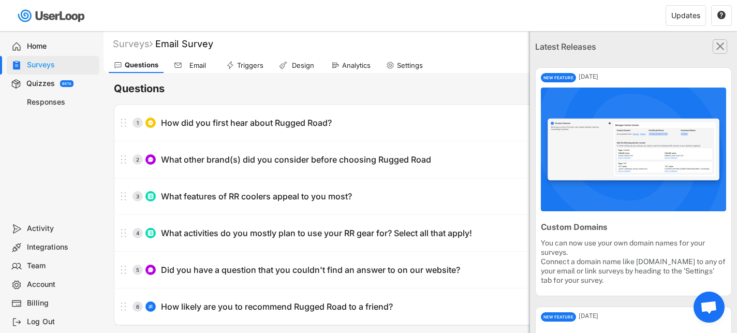
click at [722, 46] on text "" at bounding box center [720, 45] width 8 height 13
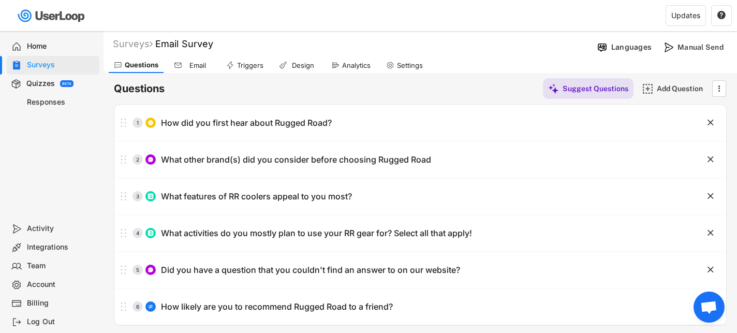
click at [44, 49] on div "Home" at bounding box center [61, 46] width 68 height 10
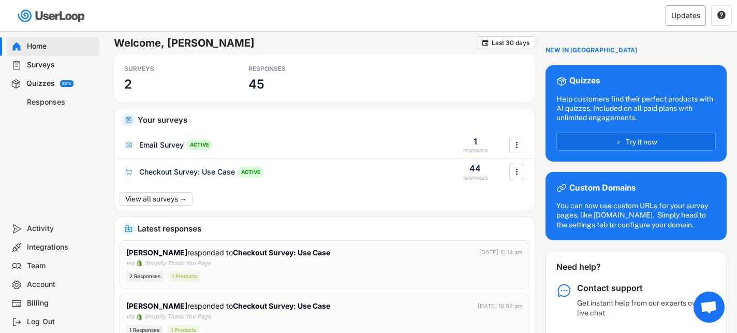
click at [678, 8] on div "Updates" at bounding box center [685, 15] width 40 height 21
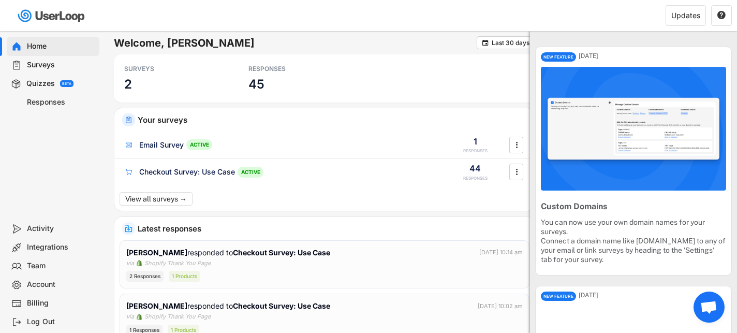
scroll to position [34, 0]
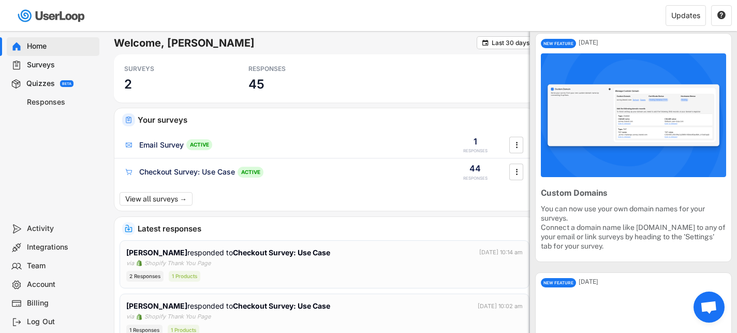
click at [43, 285] on div "Account" at bounding box center [61, 284] width 68 height 10
select select ""en""
select select ""1_week""
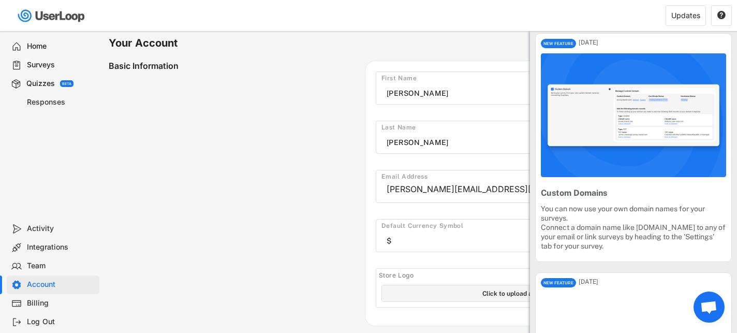
click at [210, 159] on div "Basic Information First Name Last Name Email Address [PERSON_NAME][EMAIL_ADDRES…" at bounding box center [391, 193] width 564 height 265
click at [331, 162] on div "Basic Information First Name Last Name Email Address [PERSON_NAME][EMAIL_ADDRES…" at bounding box center [391, 193] width 564 height 265
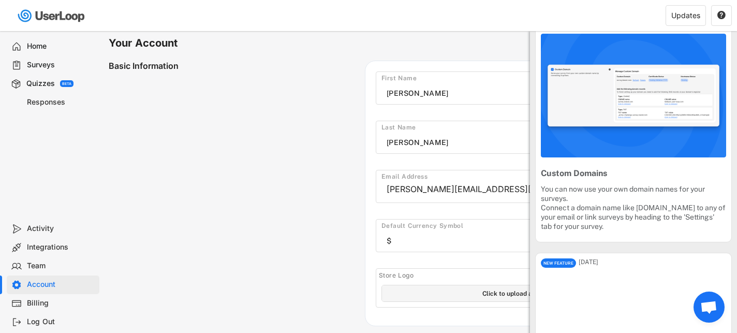
scroll to position [56, 0]
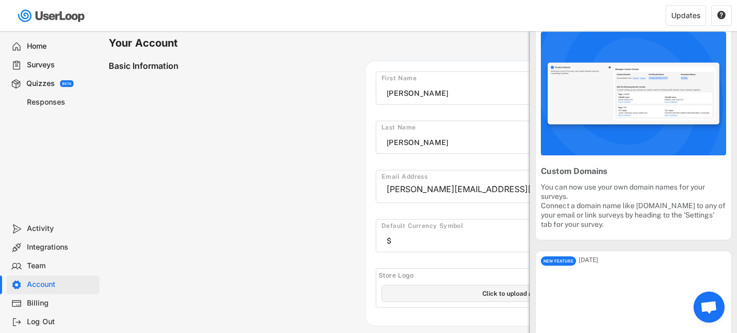
click at [598, 239] on div "NEW FEATURE [DATE] Custom Domains You can now use your own domain names for you…" at bounding box center [633, 125] width 197 height 229
click at [331, 194] on div "Basic Information First Name Last Name Email Address [PERSON_NAME][EMAIL_ADDRES…" at bounding box center [391, 193] width 564 height 265
click at [67, 68] on div "Surveys" at bounding box center [61, 65] width 68 height 10
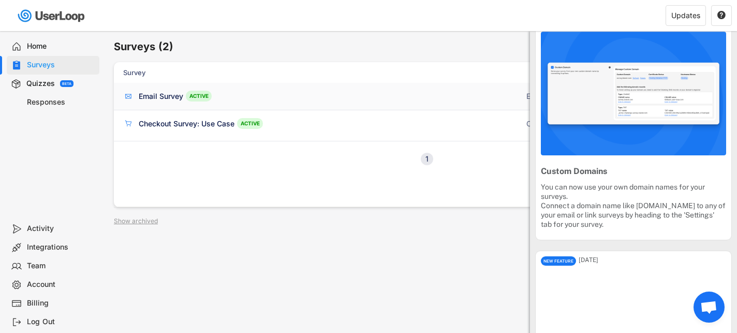
click at [155, 100] on div "Email Survey" at bounding box center [161, 96] width 44 height 10
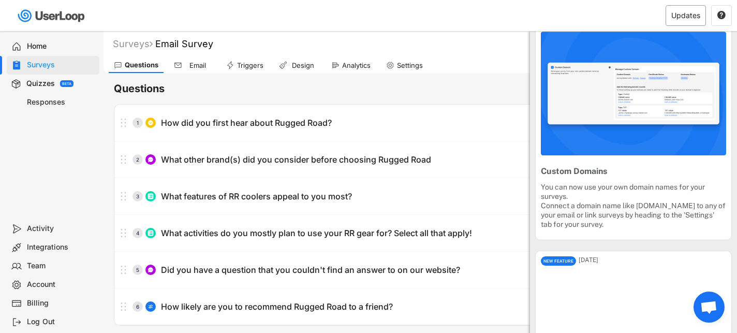
click at [695, 9] on div "Updates" at bounding box center [685, 15] width 40 height 21
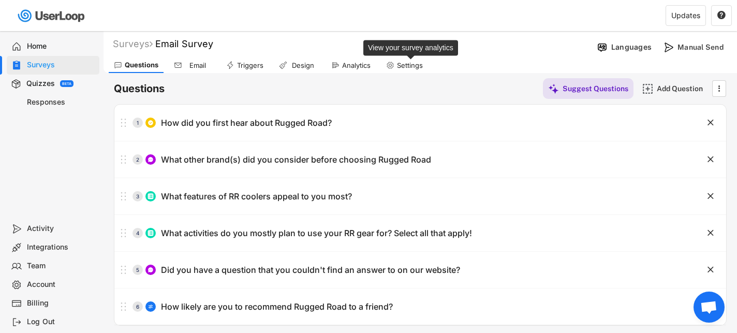
click at [399, 66] on div "Settings" at bounding box center [410, 65] width 26 height 9
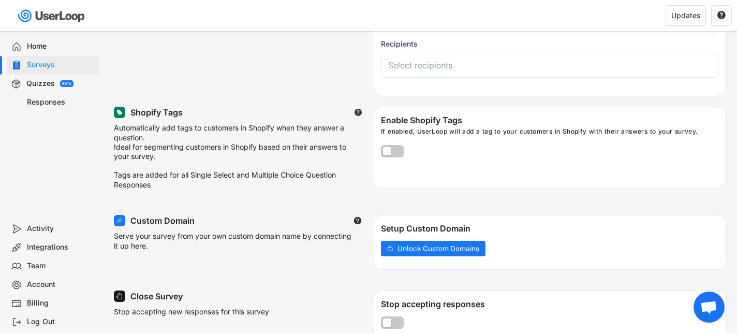
scroll to position [211, 0]
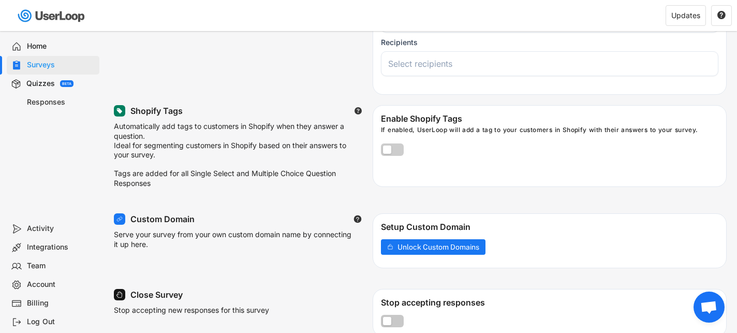
click at [388, 151] on label at bounding box center [389, 147] width 23 height 12
click at [0, 0] on input "checkbox" at bounding box center [0, 0] width 0 height 0
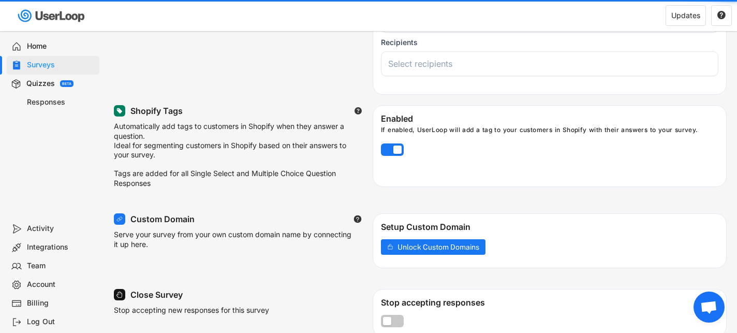
select select
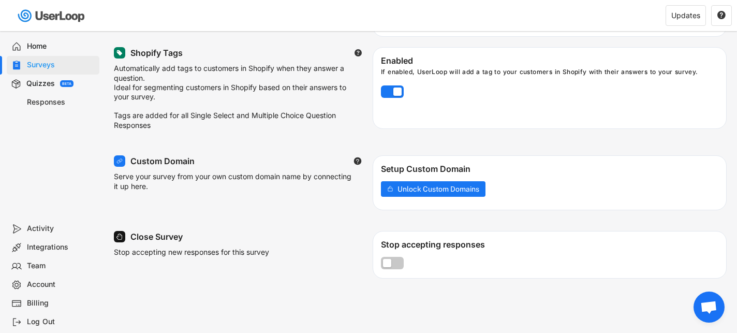
scroll to position [0, 0]
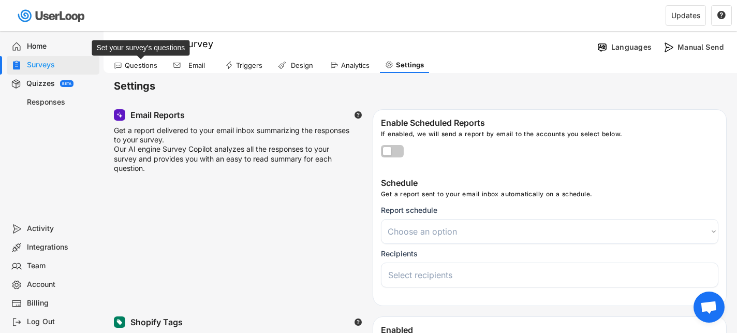
click at [147, 63] on div "Questions" at bounding box center [141, 65] width 33 height 9
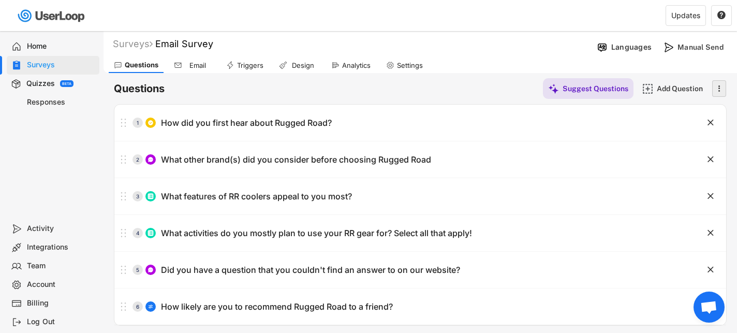
click at [719, 90] on text "" at bounding box center [719, 88] width 2 height 11
click at [418, 96] on div "Questions Suggest Questions Add Question " at bounding box center [420, 88] width 613 height 21
click at [349, 67] on div "Analytics" at bounding box center [356, 65] width 28 height 9
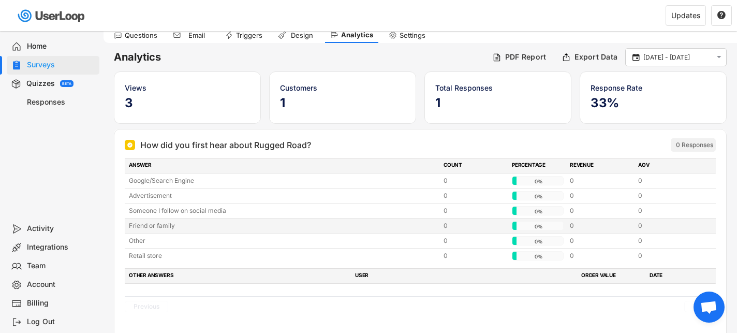
scroll to position [32, 0]
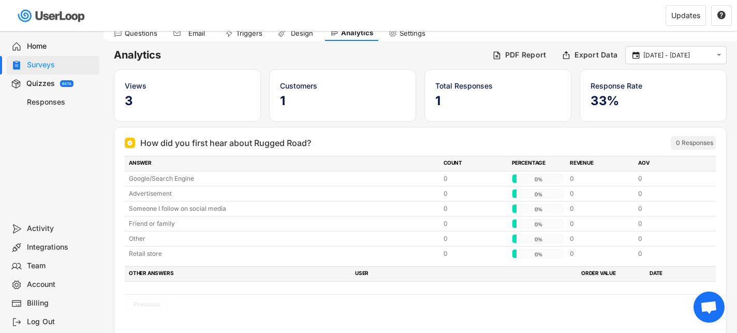
click at [689, 145] on div "0 Responses" at bounding box center [694, 143] width 37 height 8
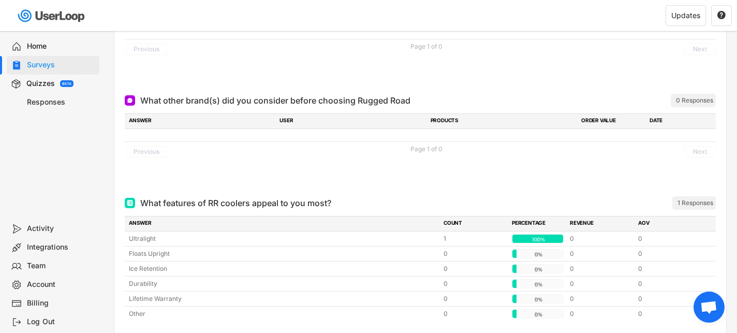
scroll to position [397, 0]
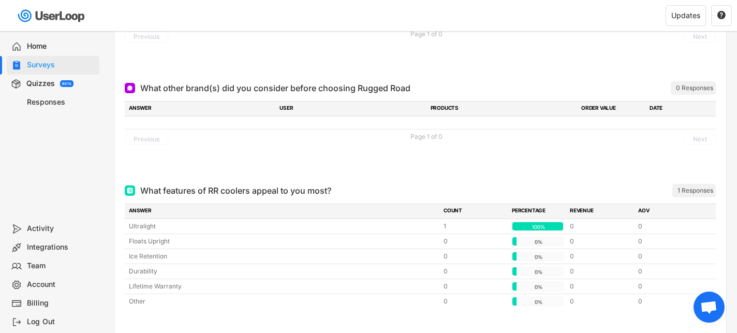
click at [692, 189] on div "1 Responses" at bounding box center [695, 190] width 36 height 8
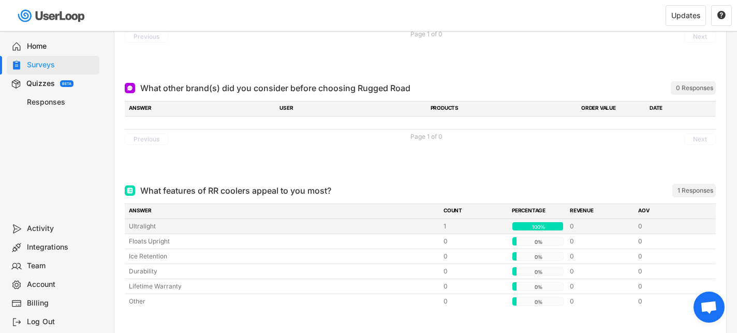
click at [545, 226] on div "100%" at bounding box center [538, 226] width 48 height 9
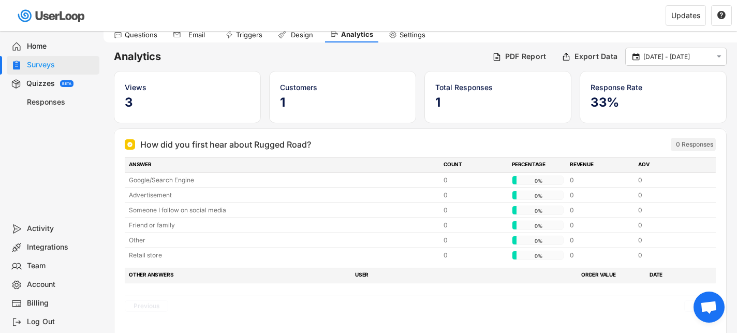
scroll to position [0, 0]
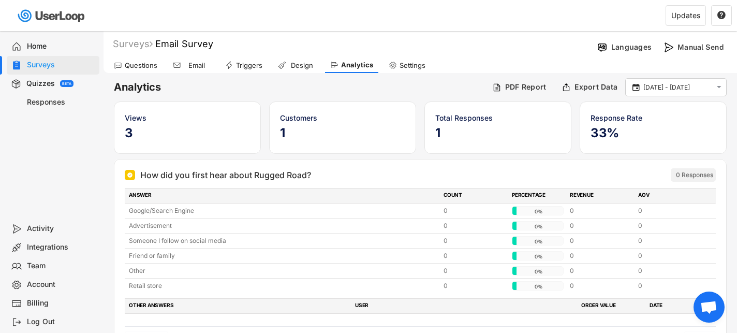
click at [148, 60] on div "Questions" at bounding box center [136, 65] width 54 height 16
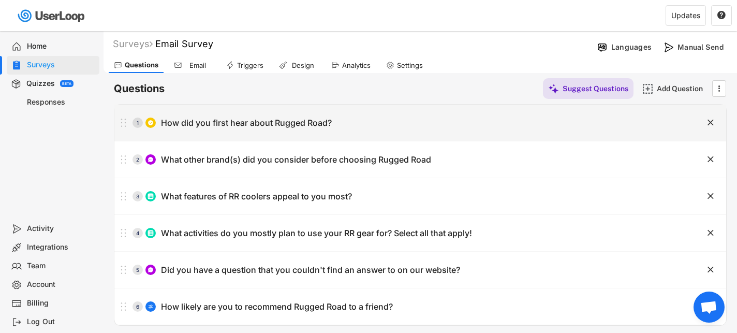
click at [409, 116] on div "1 How did you first hear about Rugged Road?" at bounding box center [394, 122] width 560 height 21
type input "How did you first hear about Rugged Road?"
type input "Google/Search Engine"
type input "Advertisement"
type input "Someone I follow on social media"
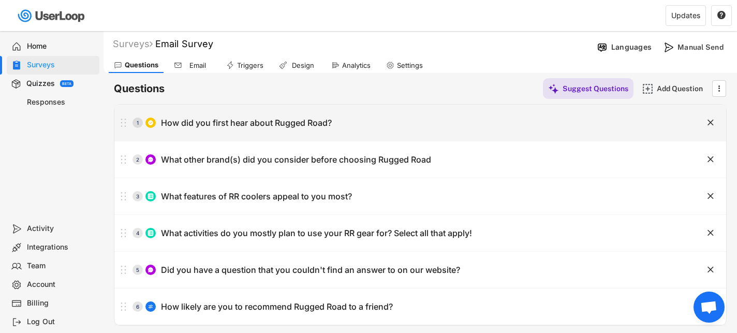
type input "Friend or family"
type input "Retail store"
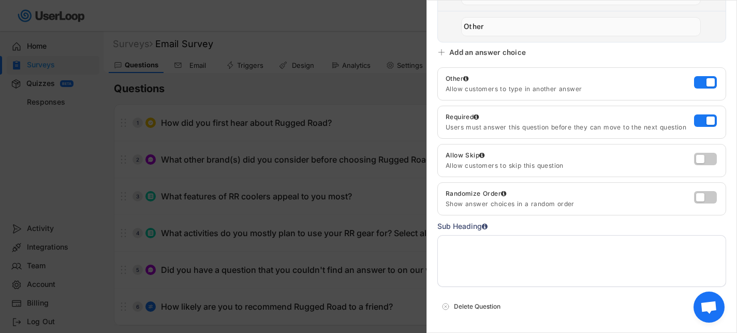
scroll to position [255, 0]
click at [316, 146] on div at bounding box center [368, 166] width 737 height 333
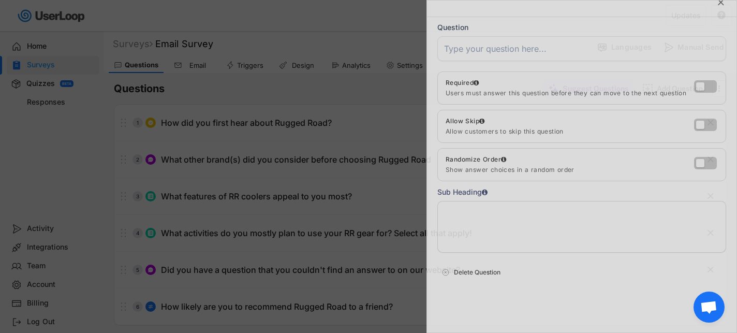
scroll to position [0, 0]
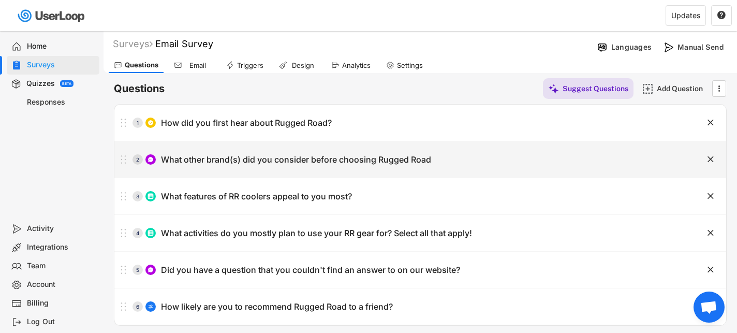
click at [317, 166] on div "2 What other brand(s) did you consider before choosing Rugged Road" at bounding box center [394, 159] width 560 height 21
type input "What other brand(s) did you consider before choosing Rugged Road"
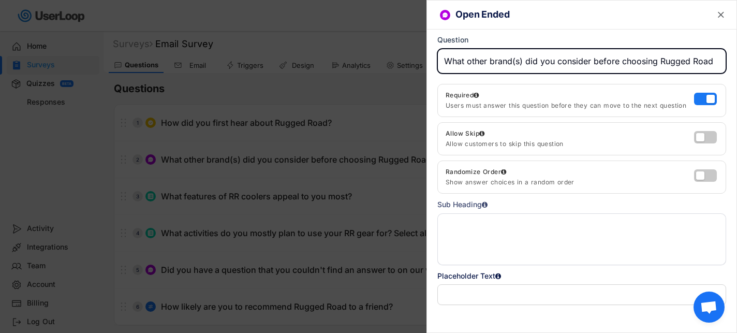
click at [352, 187] on div at bounding box center [368, 166] width 737 height 333
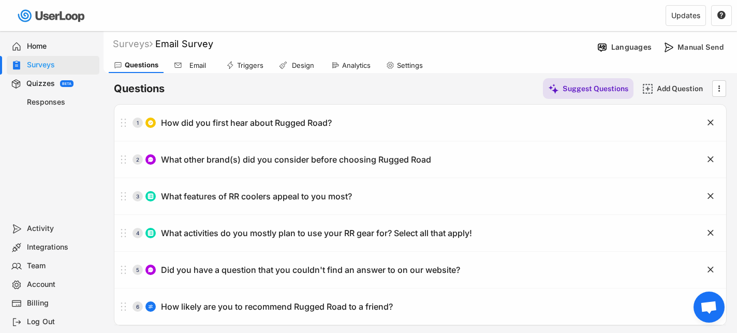
click at [352, 197] on body "Welcome, [PERSON_NAME]  Last 30 days SURVEYS 2 RESPONSES 45 Your surveys Email…" at bounding box center [368, 166] width 737 height 333
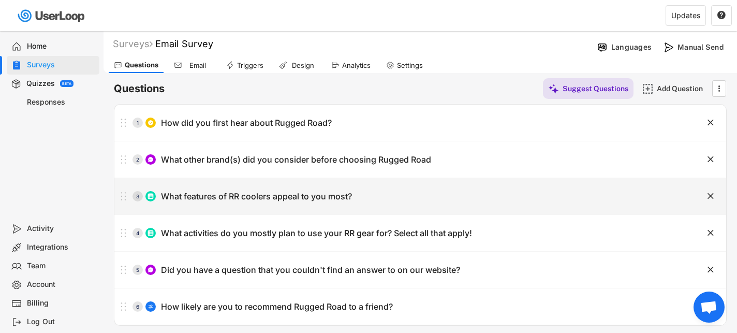
click at [352, 197] on div "What features of RR coolers appeal to you most?" at bounding box center [256, 196] width 191 height 11
type input "What features of RR coolers appeal to you most?"
type input "Ultralight"
type input "Floats Upright"
type input "Ice Retention"
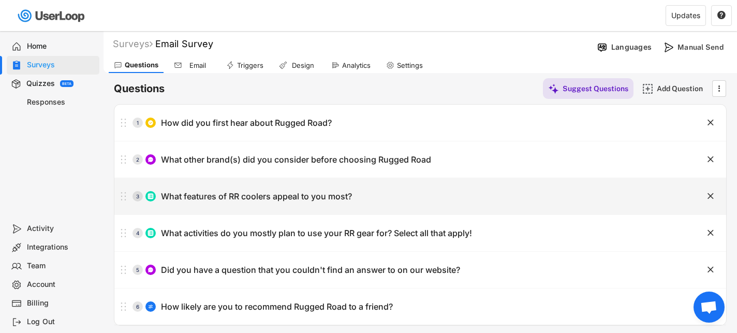
type input "Durability"
type input "Lifetime Warranty"
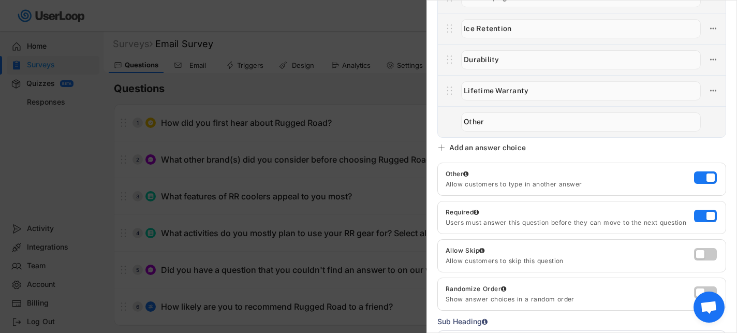
scroll to position [174, 0]
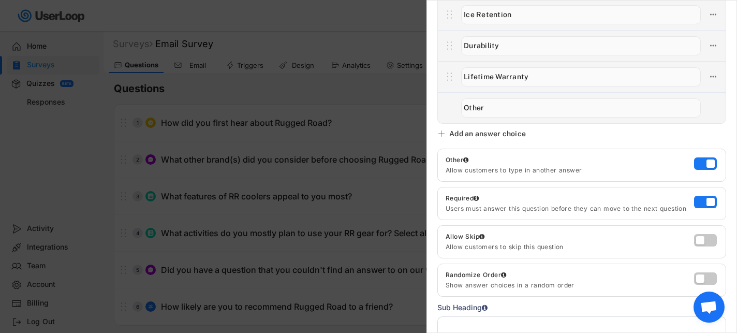
click at [293, 219] on div at bounding box center [368, 166] width 737 height 333
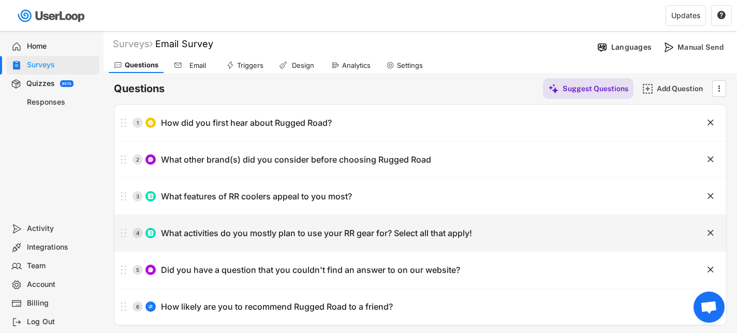
click at [315, 237] on div "What activities do you mostly plan to use your RR gear for? Select all that app…" at bounding box center [316, 233] width 311 height 11
type input "What activities do you mostly plan to use your RR gear for? Select all that app…"
type input "Tailgating/Sports"
type input "Fishing"
type input "Camping"
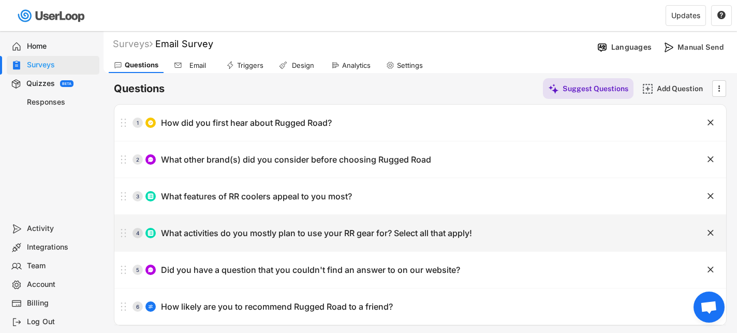
type input "Watersports"
type input "Hunting"
type input "General Recreation"
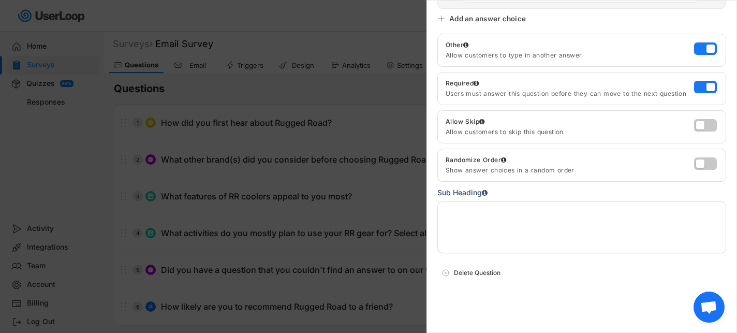
click at [303, 201] on div at bounding box center [368, 166] width 737 height 333
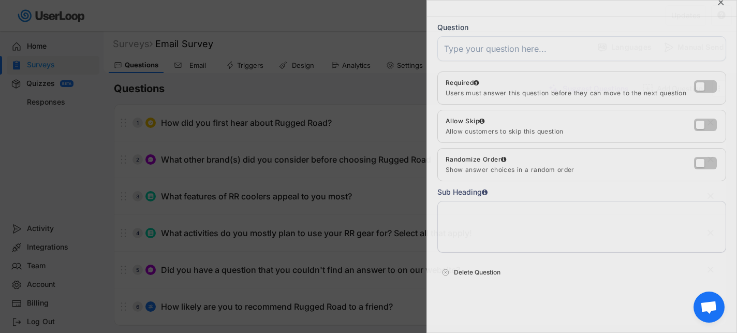
scroll to position [12, 0]
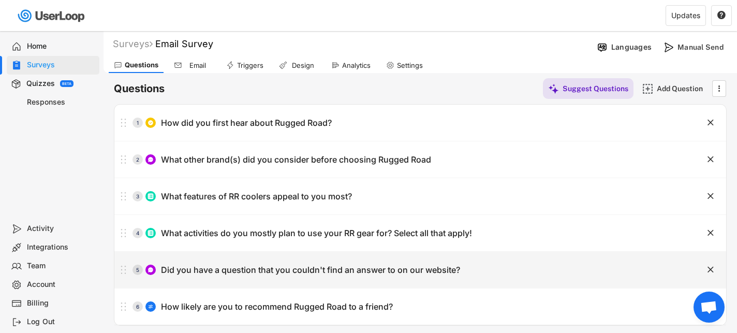
click at [321, 252] on div "5 Did you have a question that you couldn't find an answer to on our website? " at bounding box center [420, 269] width 612 height 36
type input "Did you have a question that you couldn't find an answer to on our website?"
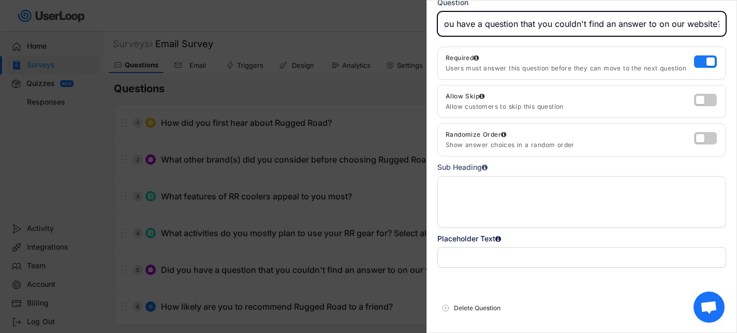
scroll to position [0, 0]
click at [329, 217] on div at bounding box center [368, 166] width 737 height 333
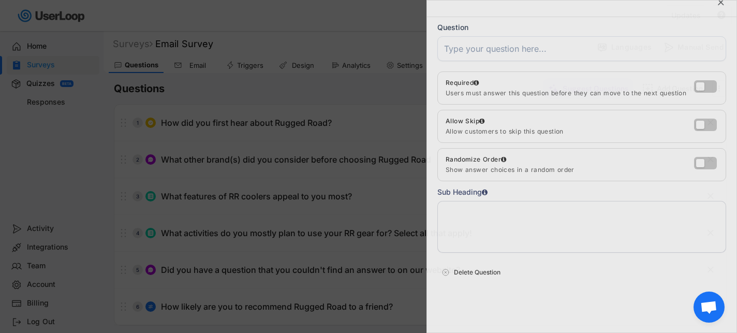
scroll to position [12, 0]
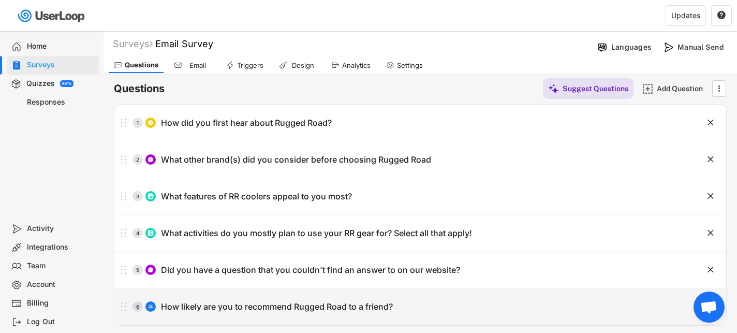
click at [346, 299] on div "6 How likely are you to recommend Rugged Road to a friend?" at bounding box center [394, 306] width 560 height 21
type input "How likely are you to recommend Rugged Road to a friend?"
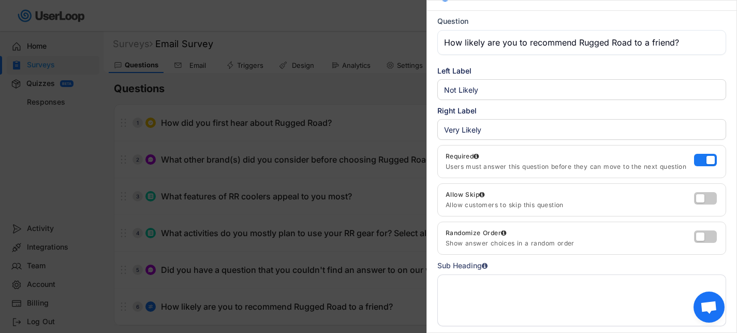
click at [325, 219] on div at bounding box center [368, 166] width 737 height 333
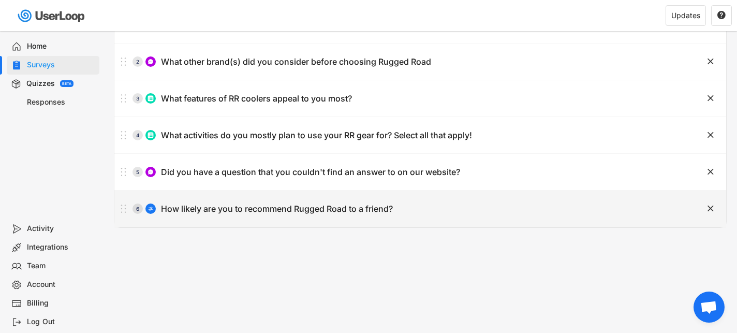
scroll to position [0, 0]
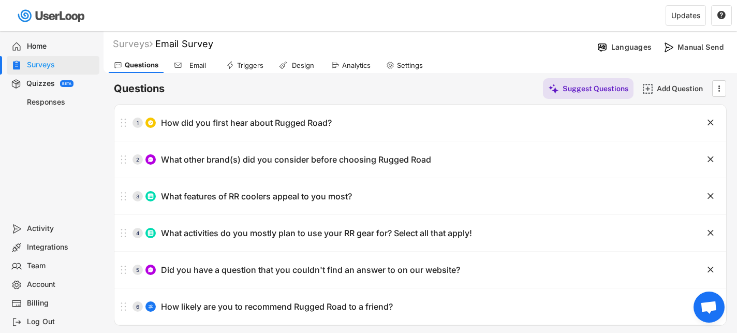
click at [439, 89] on div "Questions Suggest Questions Add Question " at bounding box center [420, 88] width 613 height 21
click at [136, 40] on div "Surveys" at bounding box center [133, 44] width 40 height 12
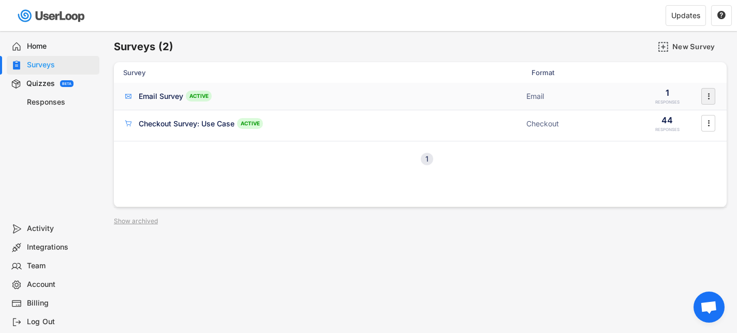
click at [709, 96] on icon "" at bounding box center [708, 96] width 10 height 16
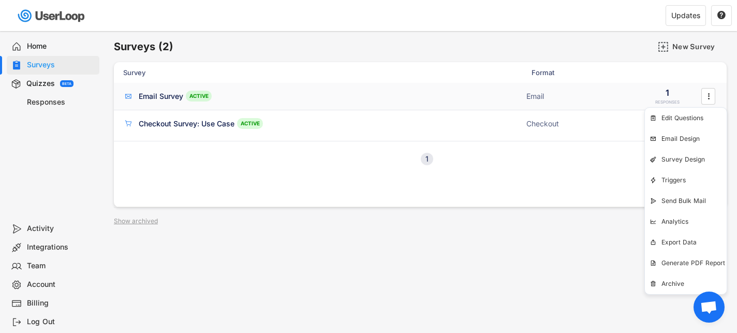
click at [198, 95] on div "ACTIVE" at bounding box center [199, 96] width 26 height 11
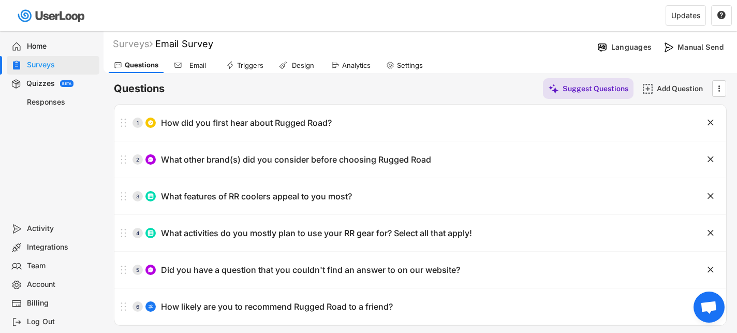
click at [172, 40] on font "Email Survey" at bounding box center [184, 43] width 58 height 11
drag, startPoint x: 227, startPoint y: 46, endPoint x: 161, endPoint y: 46, distance: 65.7
click at [161, 46] on div "Surveys Email Survey  " at bounding box center [347, 44] width 489 height 18
click at [166, 44] on input "input" at bounding box center [287, 44] width 259 height 18
click at [426, 42] on text "" at bounding box center [423, 43] width 6 height 7
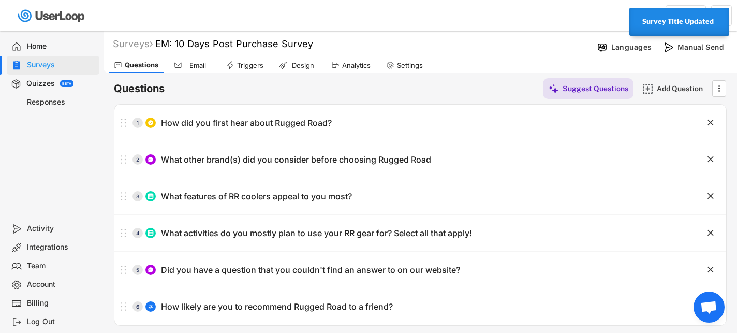
click at [41, 69] on div "Surveys" at bounding box center [61, 65] width 68 height 10
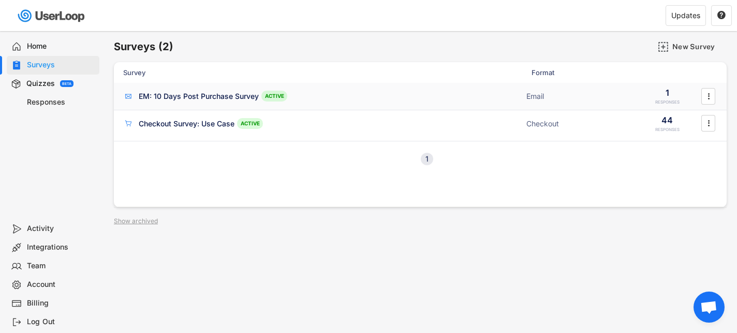
click at [217, 98] on div "EM: 10 Days Post Purchase Survey" at bounding box center [199, 96] width 120 height 10
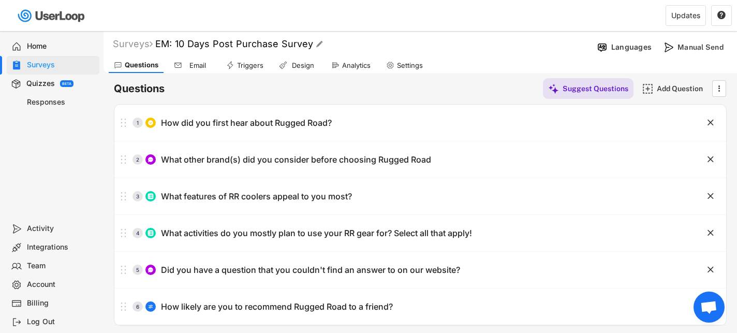
click at [180, 42] on font "EM: 10 Days Post Purchase Survey" at bounding box center [234, 43] width 158 height 11
click at [259, 48] on input "input" at bounding box center [287, 44] width 259 height 18
click at [209, 44] on input "input" at bounding box center [287, 44] width 259 height 18
click at [282, 43] on input "input" at bounding box center [287, 44] width 259 height 18
click at [292, 43] on input "input" at bounding box center [287, 44] width 259 height 18
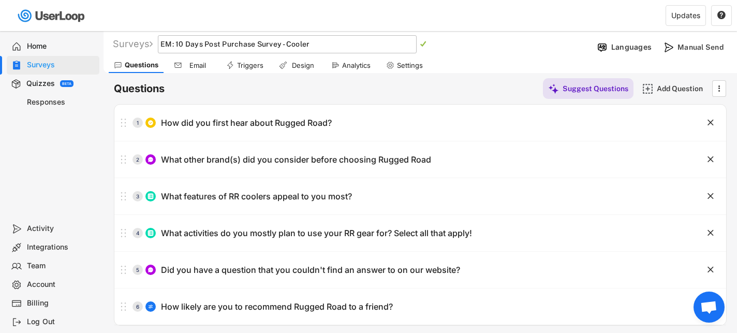
click at [289, 42] on input "input" at bounding box center [287, 44] width 259 height 18
drag, startPoint x: 180, startPoint y: 42, endPoint x: 159, endPoint y: 42, distance: 20.7
click at [159, 42] on div "Surveys EM: 10 Days Post Purchase Survey  " at bounding box center [347, 44] width 489 height 18
drag, startPoint x: 271, startPoint y: 43, endPoint x: 246, endPoint y: 43, distance: 25.4
click at [246, 43] on input "input" at bounding box center [287, 44] width 259 height 18
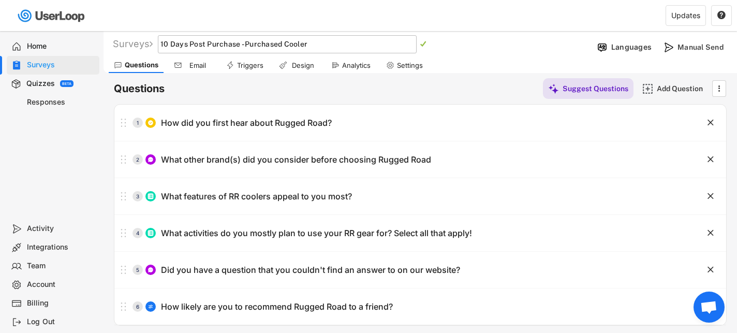
type input "10 Days Post Purchase - Purchased Cooler"
click at [426, 45] on text "" at bounding box center [423, 43] width 6 height 7
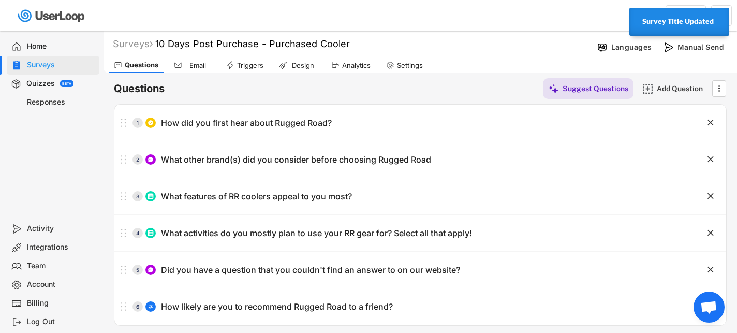
click at [48, 66] on div "Surveys" at bounding box center [61, 65] width 68 height 10
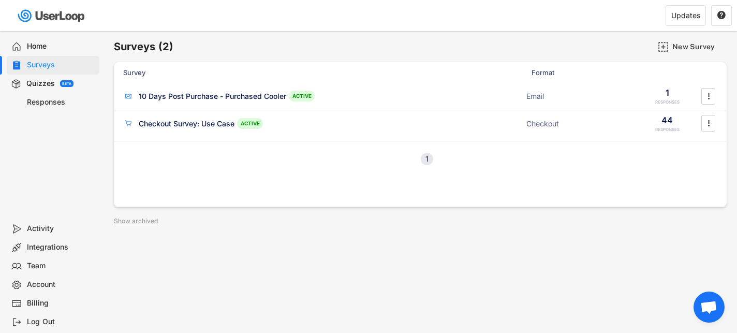
click at [51, 82] on div "Quizzes" at bounding box center [40, 84] width 28 height 10
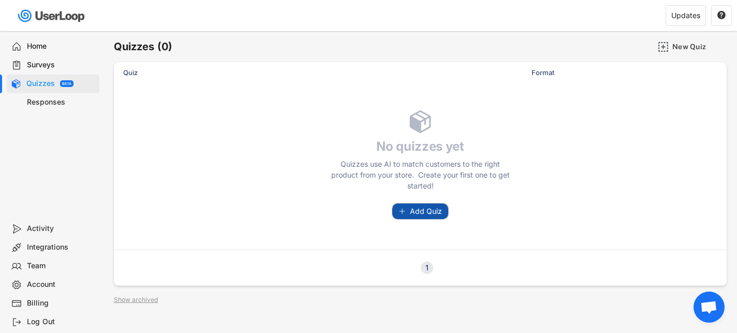
click at [411, 207] on span "Add Quiz" at bounding box center [426, 210] width 32 height 7
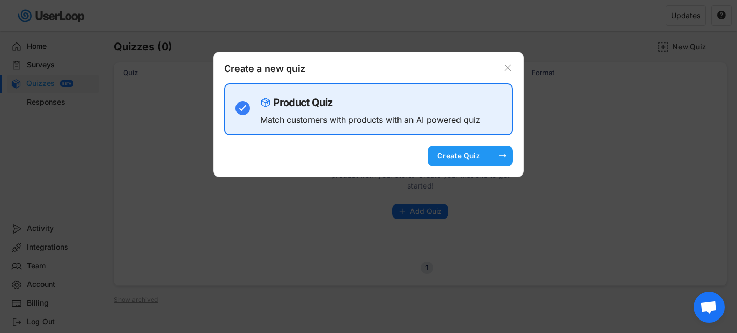
click at [470, 165] on div "Create Quiz" at bounding box center [459, 155] width 52 height 21
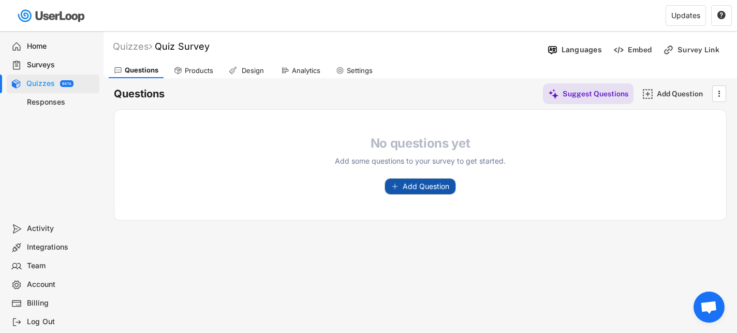
click at [405, 188] on span "Add Question" at bounding box center [426, 186] width 47 height 7
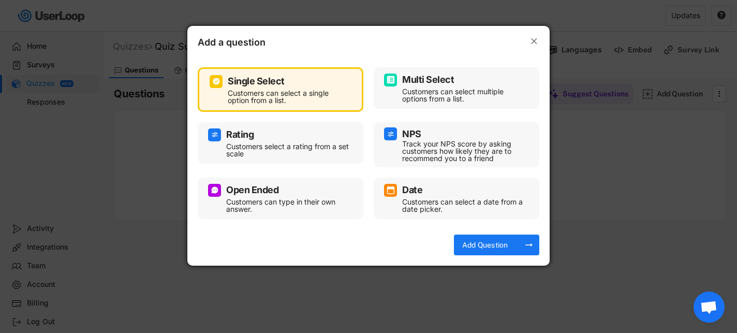
click at [531, 41] on text "" at bounding box center [534, 41] width 6 height 11
